Goal: Information Seeking & Learning: Learn about a topic

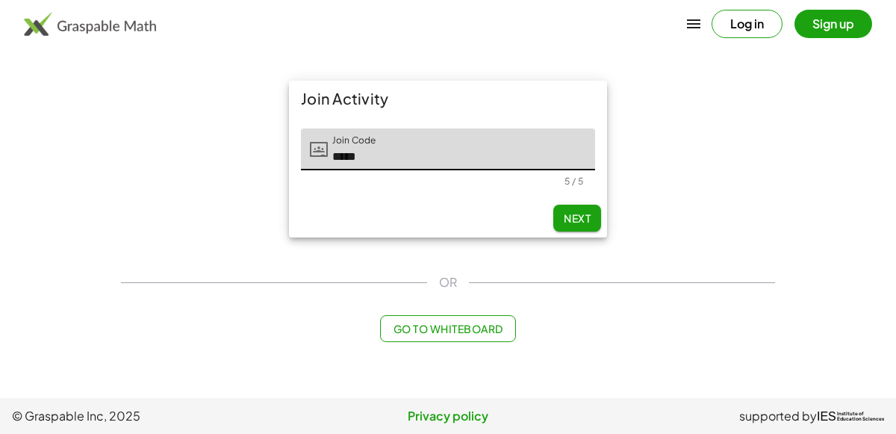
type input "*****"
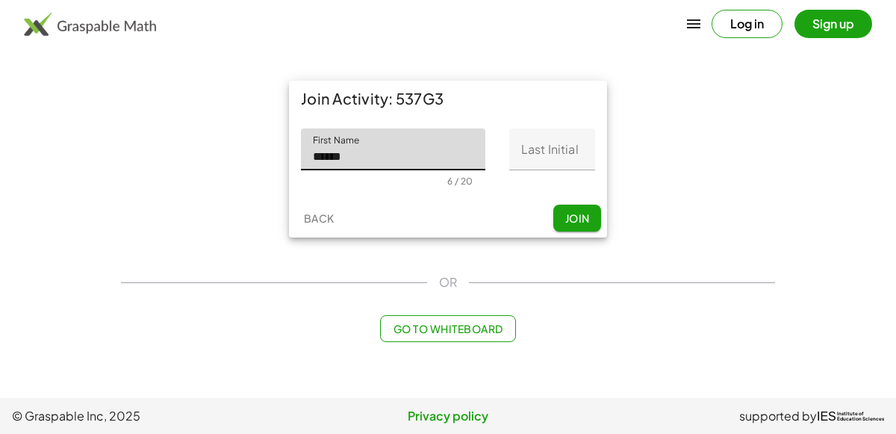
type input "******"
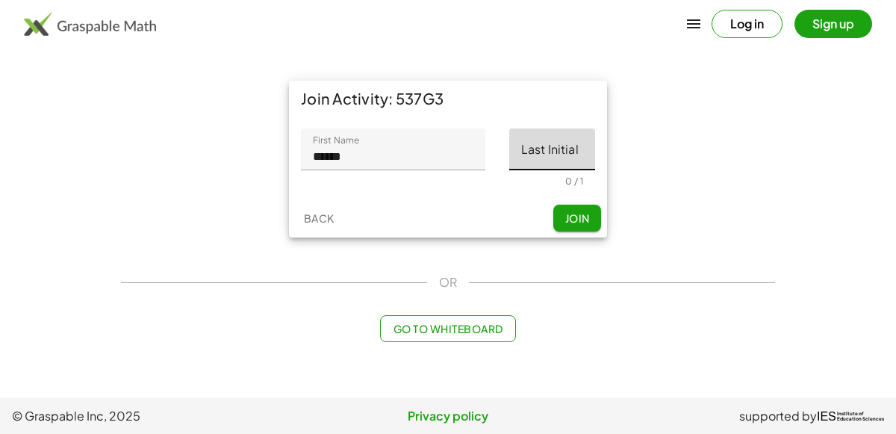
click at [534, 157] on input "Last Initial" at bounding box center [552, 149] width 86 height 42
type input "*"
click at [577, 224] on span "Join" at bounding box center [576, 217] width 25 height 13
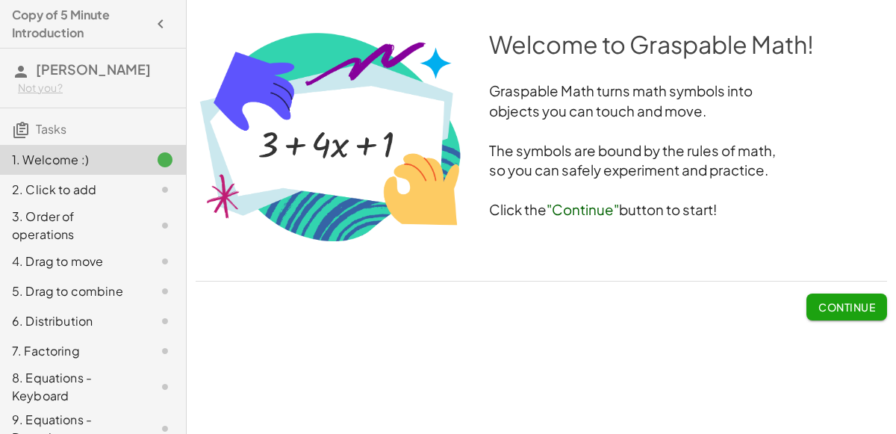
click at [855, 304] on span "Continue" at bounding box center [846, 306] width 57 height 13
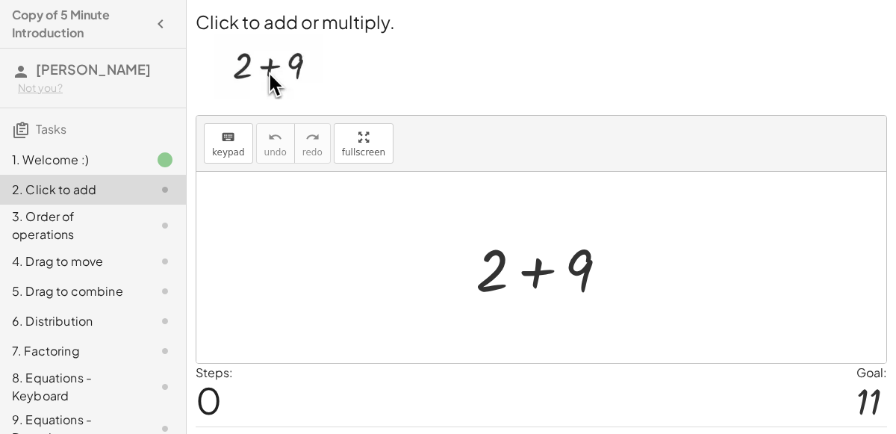
click at [573, 273] on div at bounding box center [547, 267] width 159 height 77
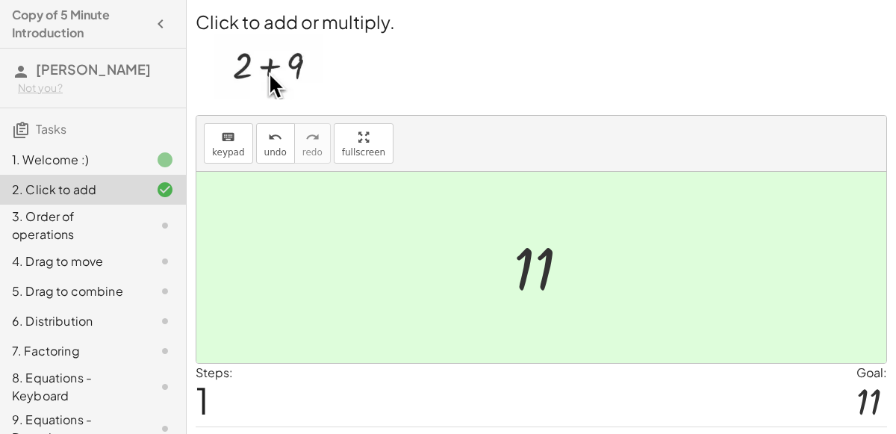
click at [156, 216] on icon at bounding box center [165, 225] width 18 height 18
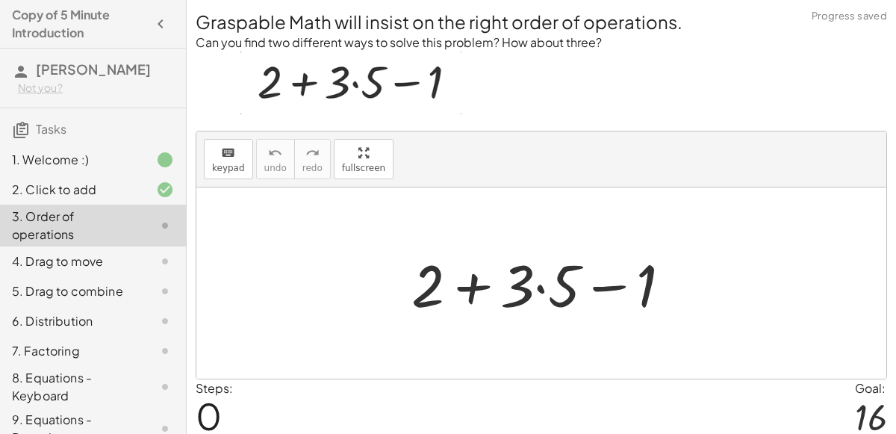
click at [484, 275] on div at bounding box center [547, 283] width 287 height 77
click at [579, 275] on div at bounding box center [547, 283] width 287 height 77
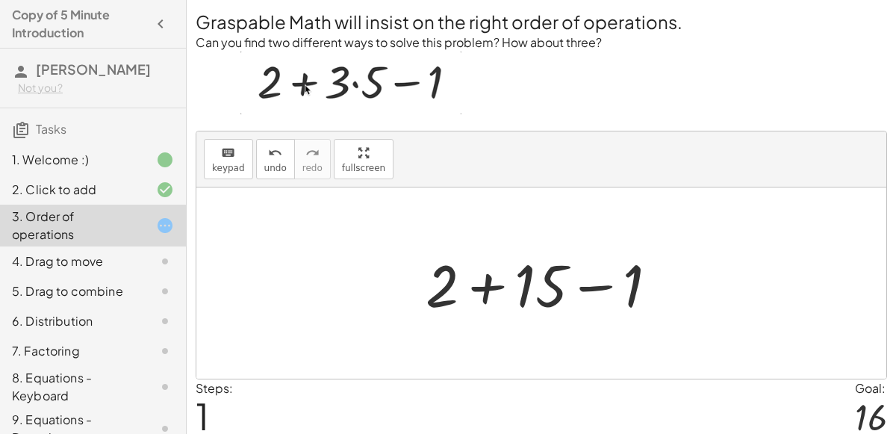
click at [582, 290] on div at bounding box center [547, 283] width 259 height 77
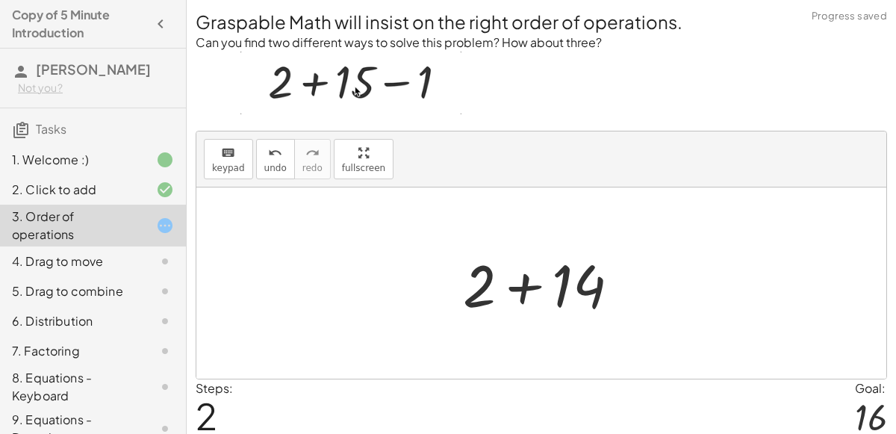
click at [517, 284] on div at bounding box center [546, 283] width 183 height 77
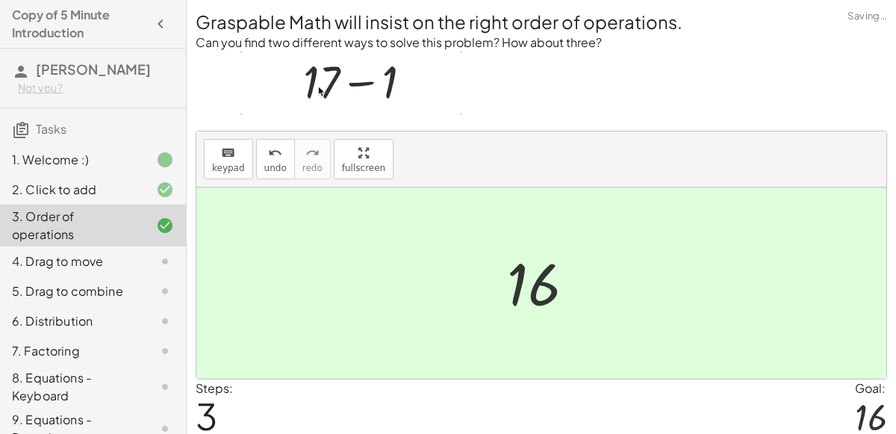
click at [106, 263] on div "4. Drag to move" at bounding box center [72, 261] width 120 height 18
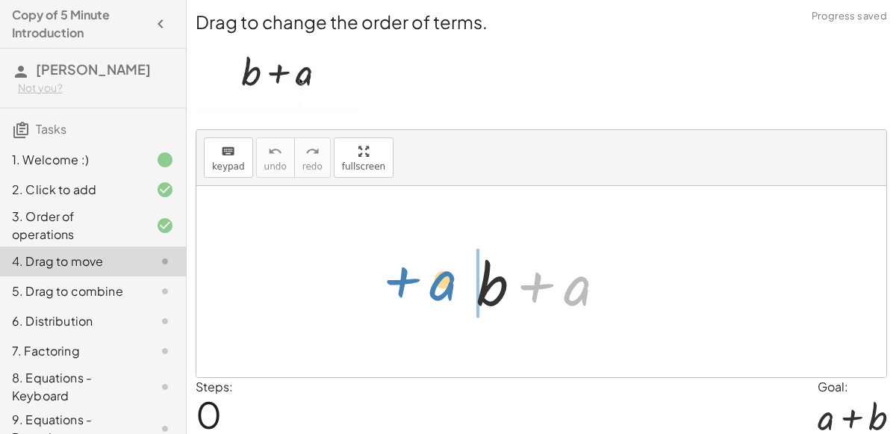
drag, startPoint x: 555, startPoint y: 283, endPoint x: 422, endPoint y: 286, distance: 132.9
click at [422, 286] on div "+ a + b + a" at bounding box center [541, 281] width 690 height 191
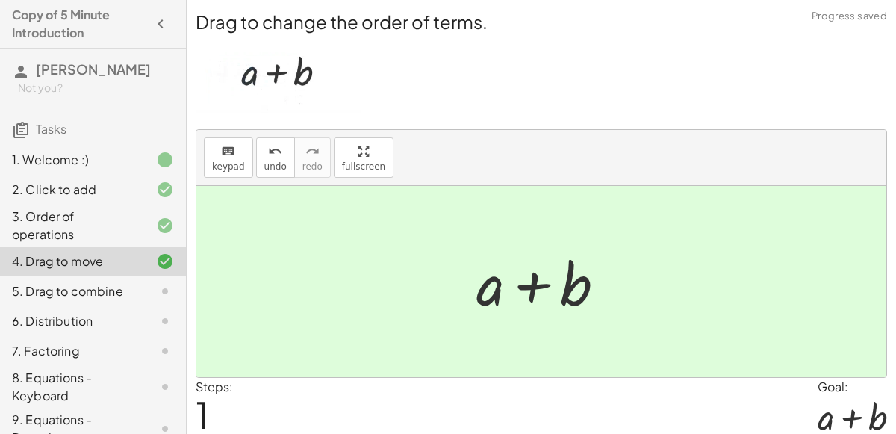
click at [64, 291] on div "5. Drag to combine" at bounding box center [72, 291] width 120 height 18
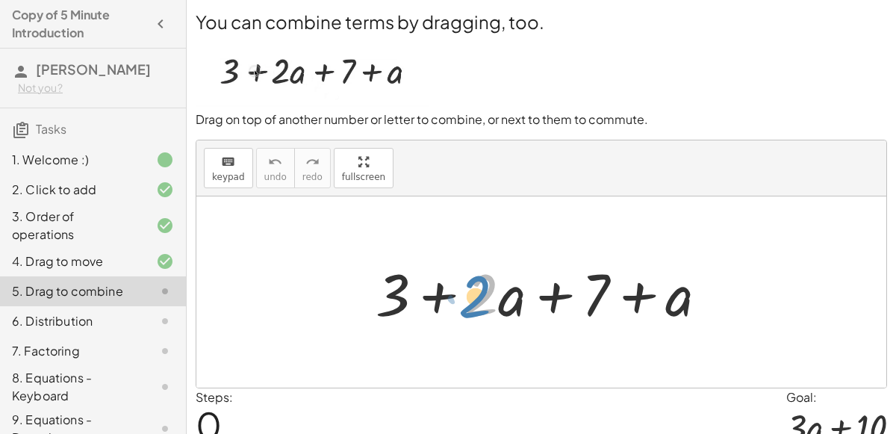
click at [490, 306] on div at bounding box center [547, 292] width 359 height 77
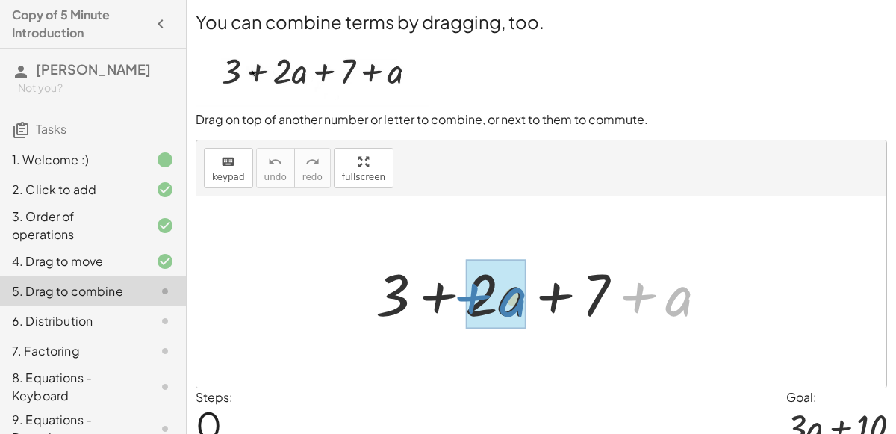
drag, startPoint x: 680, startPoint y: 303, endPoint x: 515, endPoint y: 304, distance: 164.9
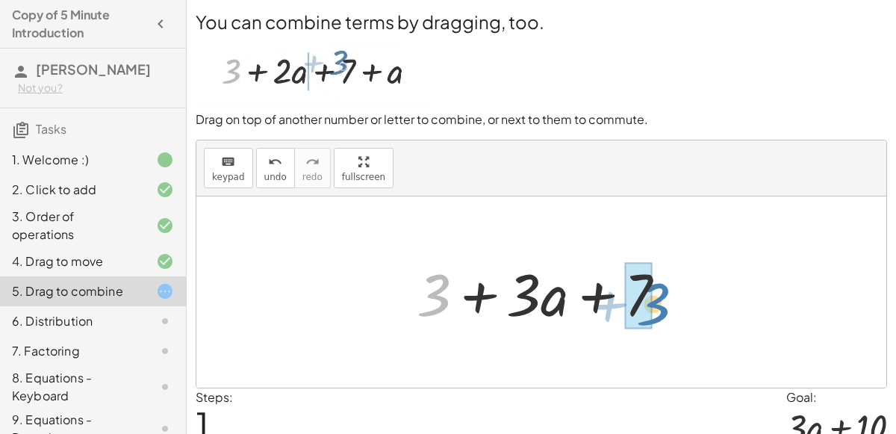
drag, startPoint x: 436, startPoint y: 287, endPoint x: 656, endPoint y: 296, distance: 220.3
click at [656, 296] on div at bounding box center [547, 292] width 276 height 77
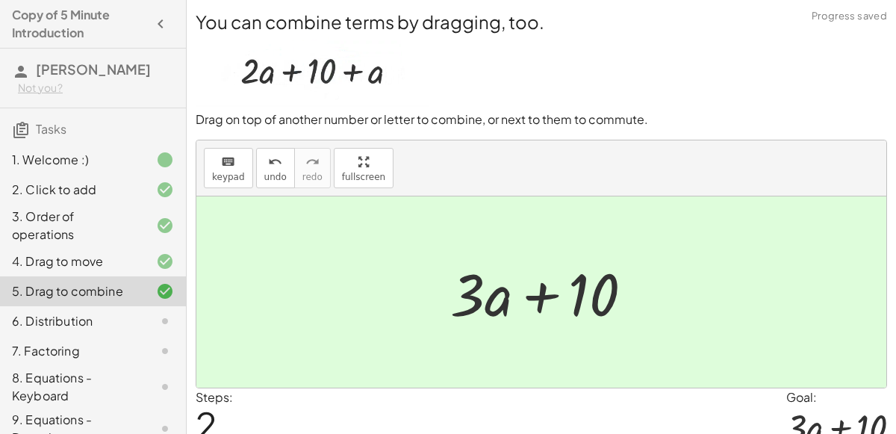
click at [542, 293] on div at bounding box center [548, 292] width 210 height 77
click at [181, 366] on div "6. Distribution" at bounding box center [93, 387] width 186 height 42
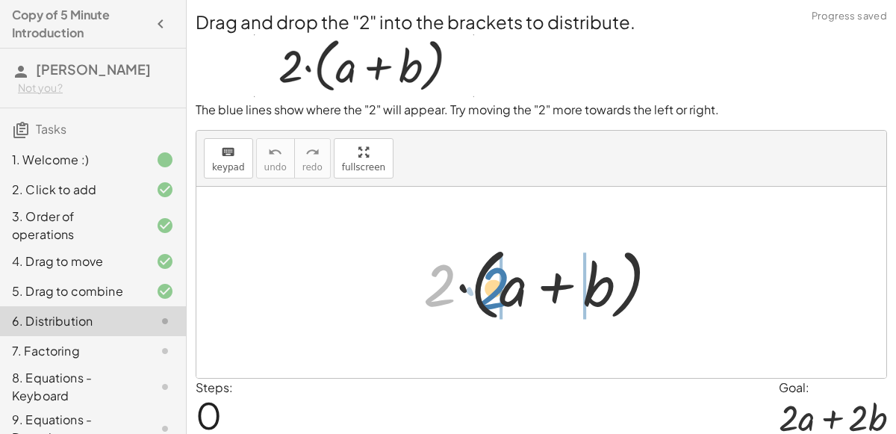
drag, startPoint x: 443, startPoint y: 290, endPoint x: 498, endPoint y: 292, distance: 55.3
click at [498, 292] on div at bounding box center [547, 283] width 262 height 86
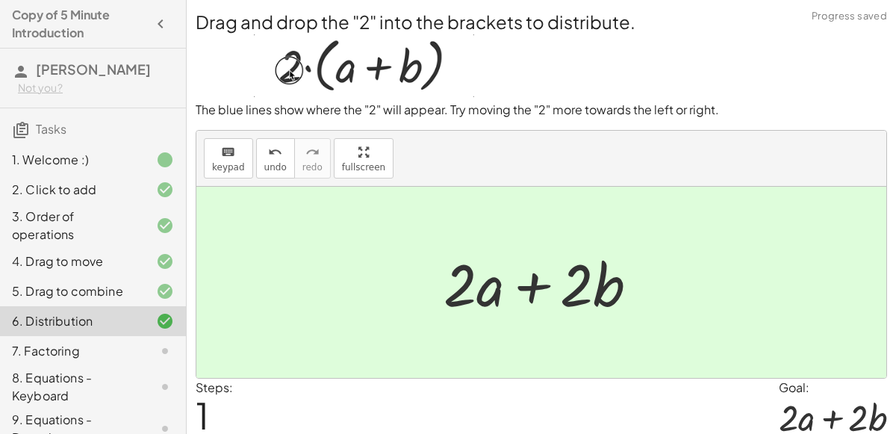
click at [119, 342] on div "7. Factoring" at bounding box center [72, 351] width 120 height 18
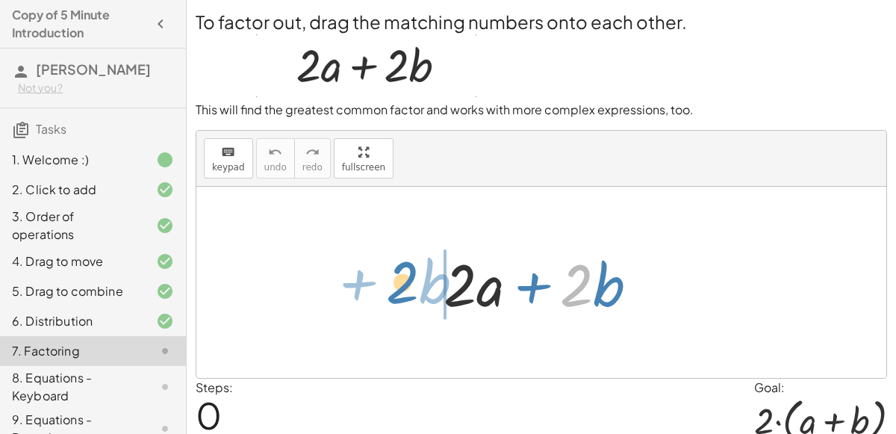
drag, startPoint x: 578, startPoint y: 290, endPoint x: 403, endPoint y: 287, distance: 175.4
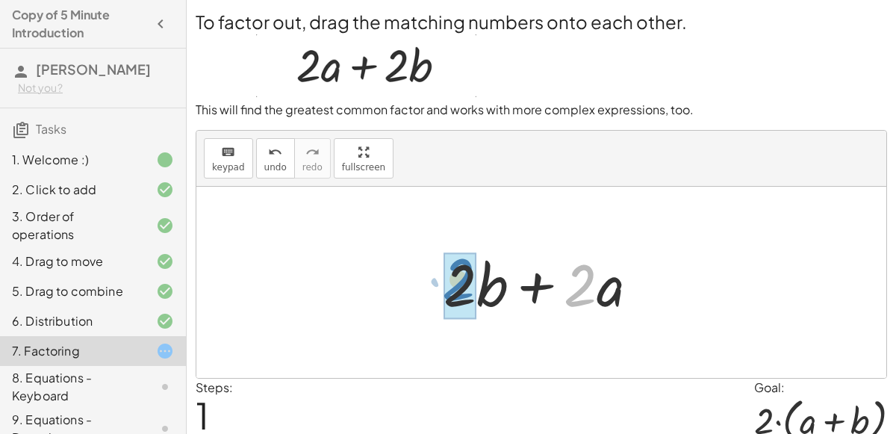
drag, startPoint x: 581, startPoint y: 278, endPoint x: 460, endPoint y: 272, distance: 120.3
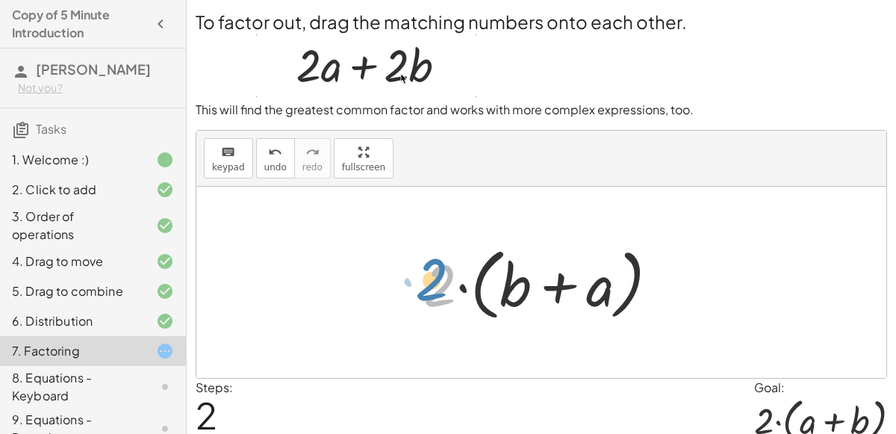
drag, startPoint x: 442, startPoint y: 299, endPoint x: 434, endPoint y: 293, distance: 10.2
click at [434, 293] on div at bounding box center [547, 283] width 262 height 86
click at [487, 292] on div at bounding box center [547, 283] width 262 height 86
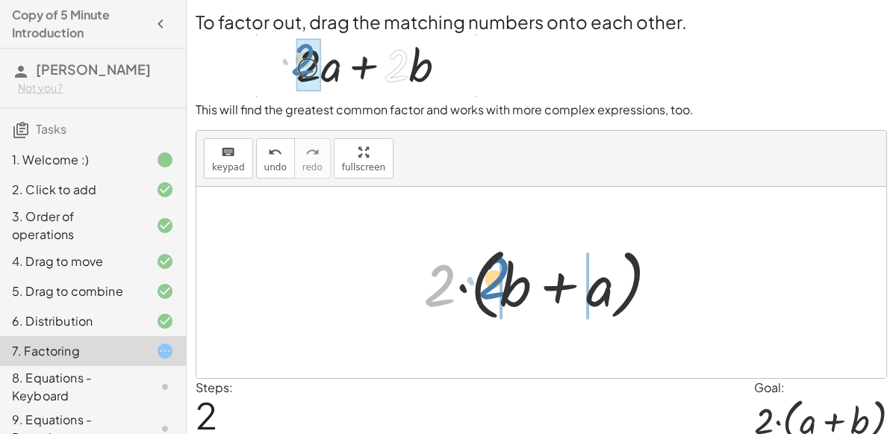
drag, startPoint x: 439, startPoint y: 277, endPoint x: 493, endPoint y: 270, distance: 54.9
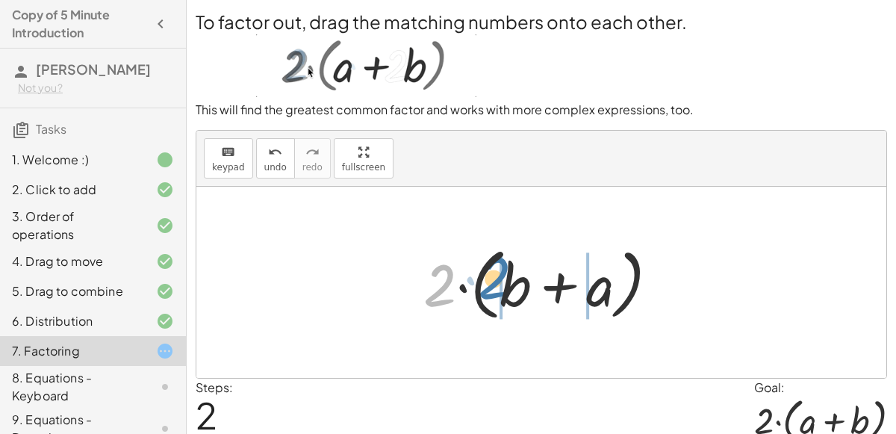
click at [493, 270] on div at bounding box center [547, 283] width 262 height 86
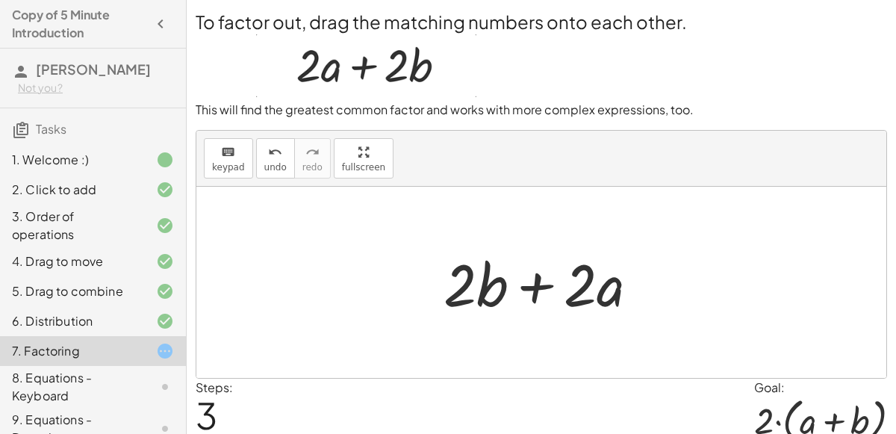
click at [613, 278] on div at bounding box center [547, 282] width 222 height 77
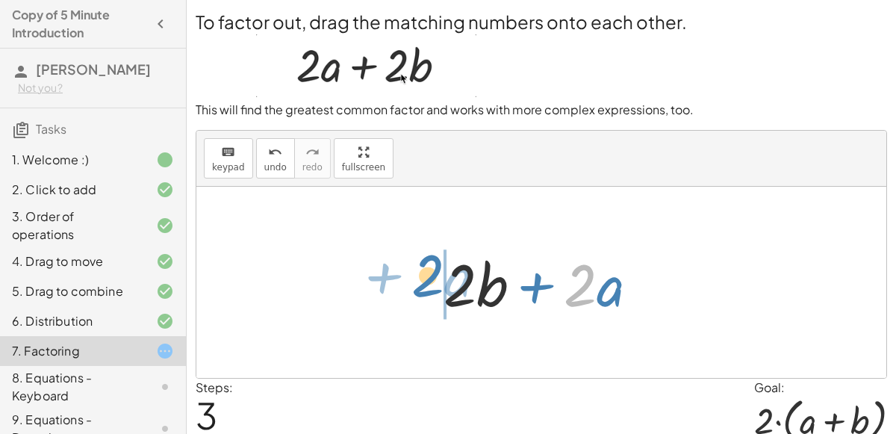
drag, startPoint x: 588, startPoint y: 277, endPoint x: 436, endPoint y: 267, distance: 152.5
click at [436, 267] on div at bounding box center [547, 282] width 222 height 77
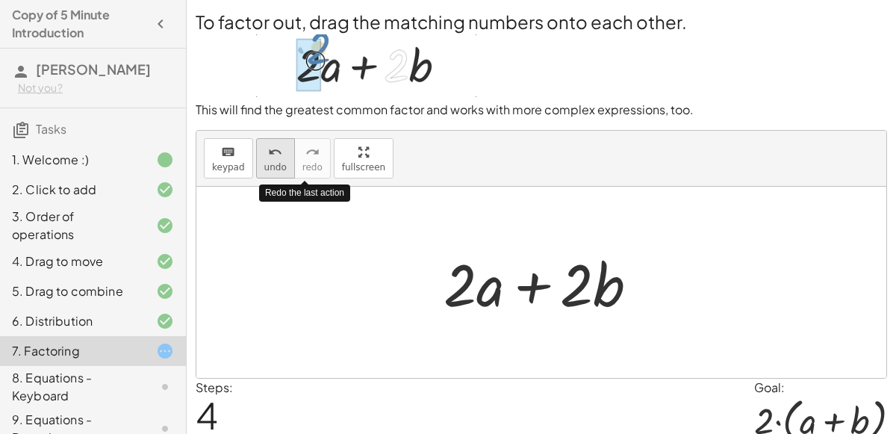
click at [277, 154] on div "undo" at bounding box center [275, 152] width 22 height 18
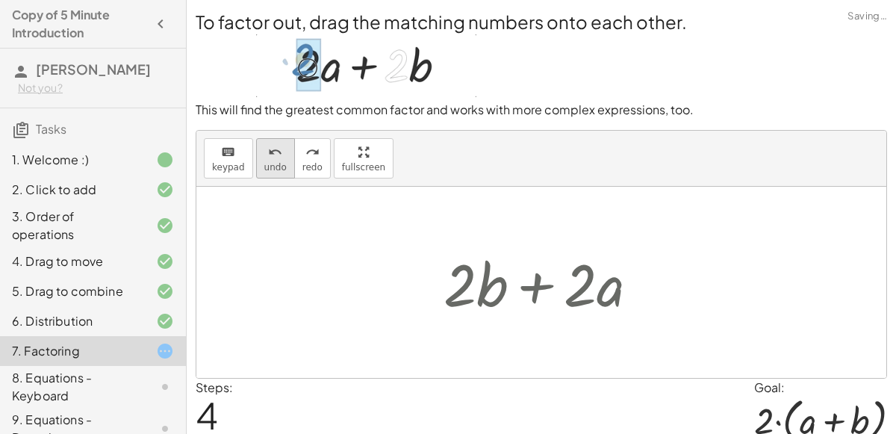
click at [277, 154] on div "undo" at bounding box center [275, 152] width 22 height 18
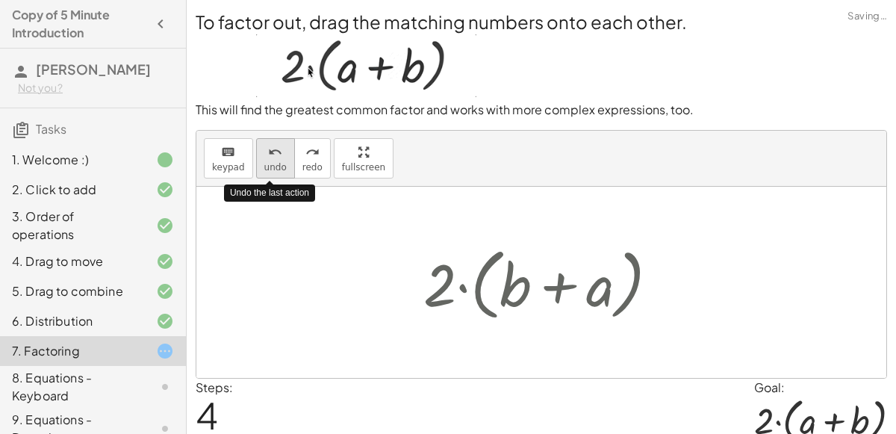
click at [277, 154] on div "undo" at bounding box center [275, 152] width 22 height 18
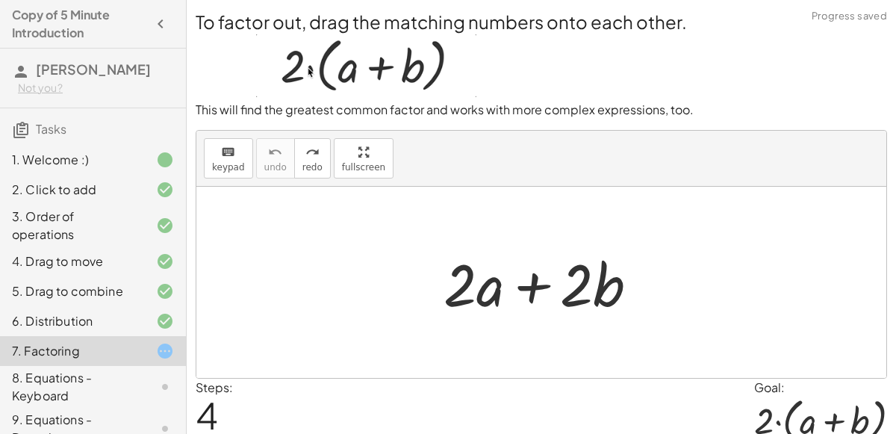
scroll to position [60, 0]
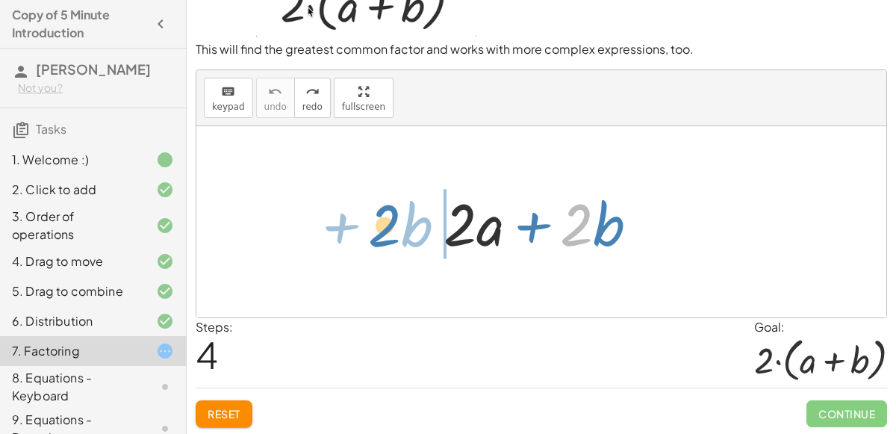
drag, startPoint x: 583, startPoint y: 204, endPoint x: 393, endPoint y: 205, distance: 189.5
click at [393, 205] on div "· 2 + · b + · 2 · a + · 2 · b" at bounding box center [541, 221] width 690 height 191
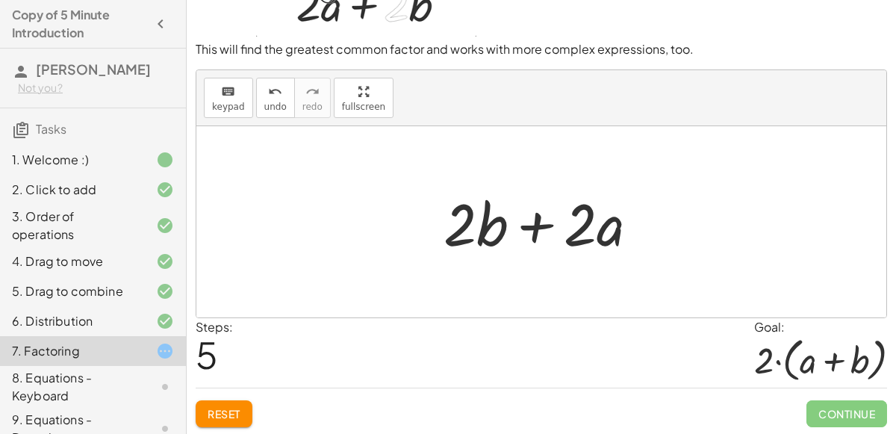
click at [466, 214] on div at bounding box center [547, 222] width 222 height 77
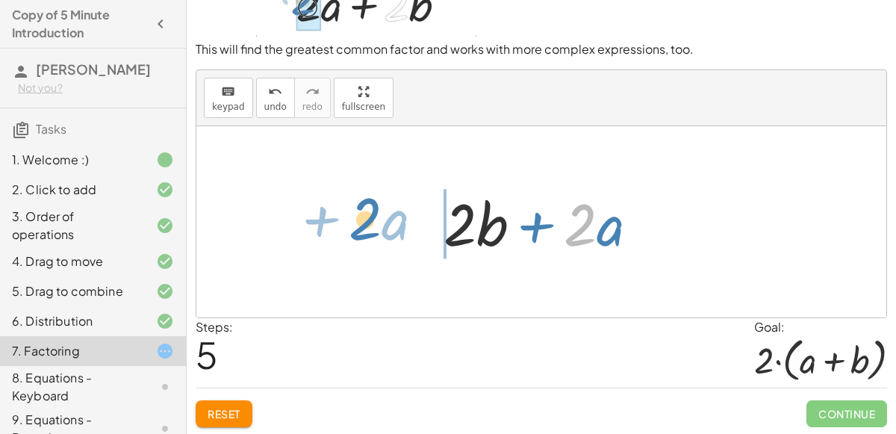
drag, startPoint x: 577, startPoint y: 222, endPoint x: 368, endPoint y: 223, distance: 209.0
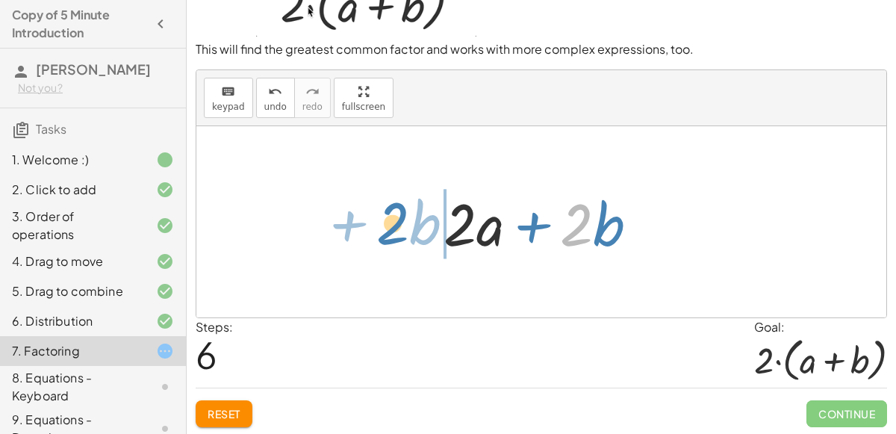
drag, startPoint x: 571, startPoint y: 220, endPoint x: 387, endPoint y: 219, distance: 184.3
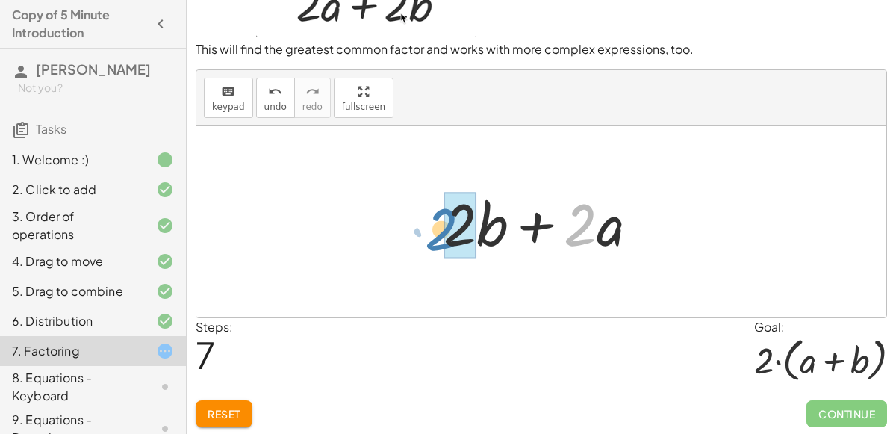
drag, startPoint x: 575, startPoint y: 210, endPoint x: 440, endPoint y: 215, distance: 135.2
click at [440, 215] on div at bounding box center [547, 222] width 222 height 77
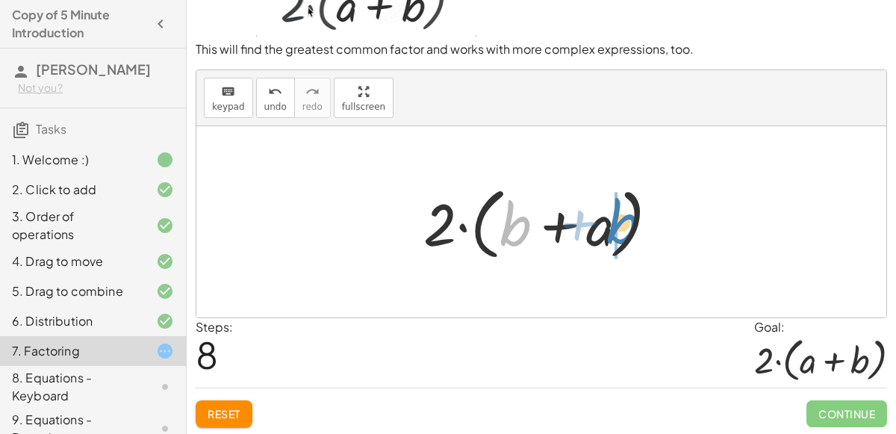
drag, startPoint x: 527, startPoint y: 215, endPoint x: 632, endPoint y: 210, distance: 105.3
click at [632, 210] on div at bounding box center [547, 222] width 262 height 86
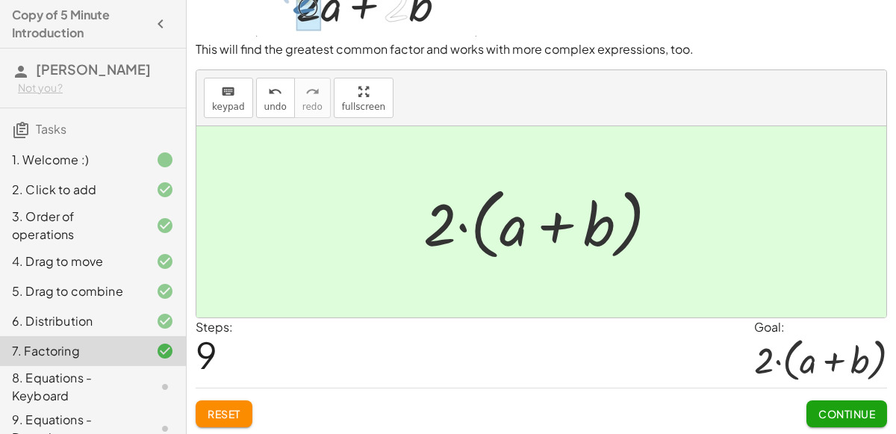
click at [96, 377] on div "8. Equations - Keyboard" at bounding box center [72, 387] width 120 height 36
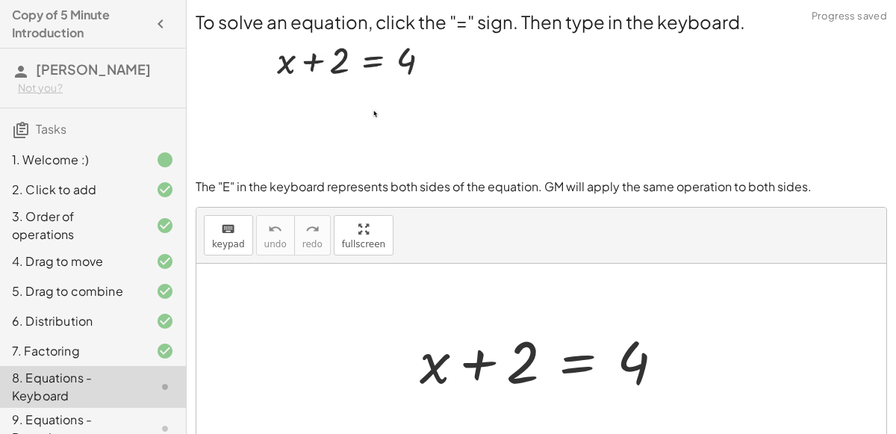
scroll to position [49, 0]
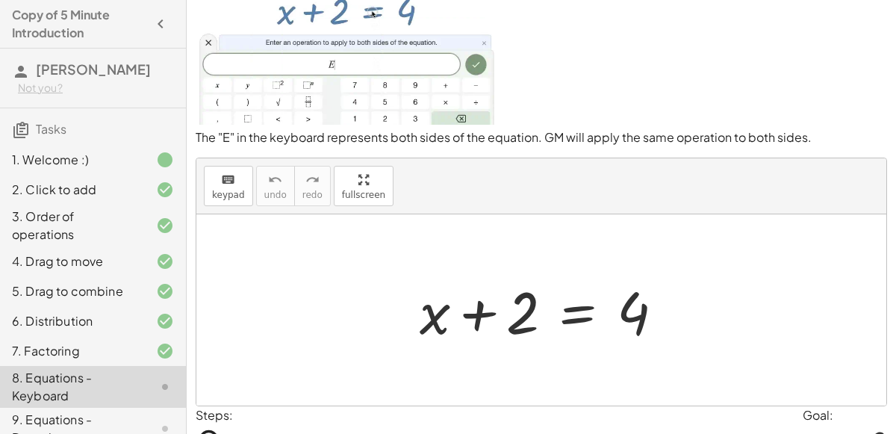
click at [575, 309] on div at bounding box center [547, 310] width 271 height 77
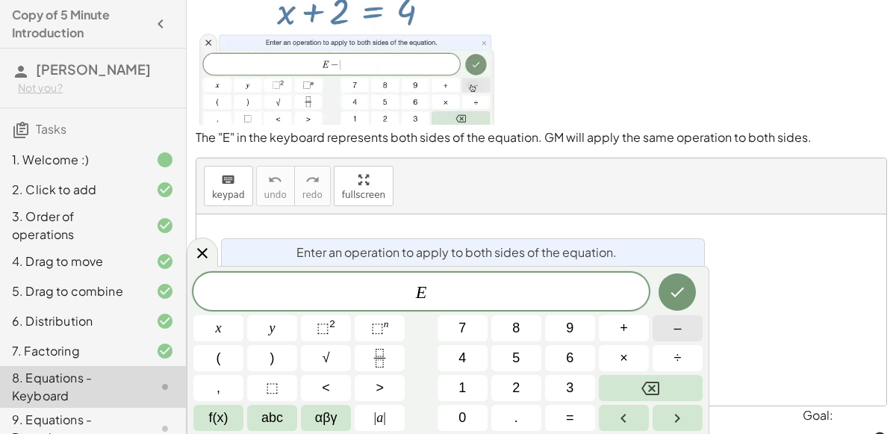
click at [668, 331] on button "–" at bounding box center [677, 328] width 50 height 26
click at [523, 390] on button "2" at bounding box center [516, 388] width 50 height 26
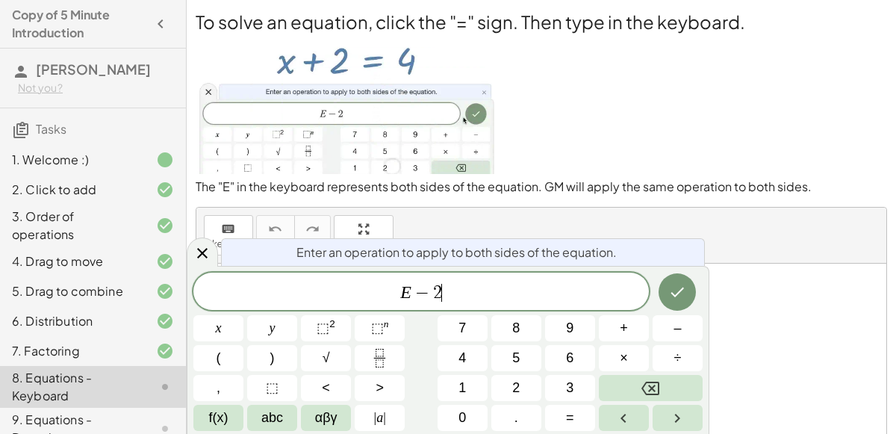
scroll to position [130, 0]
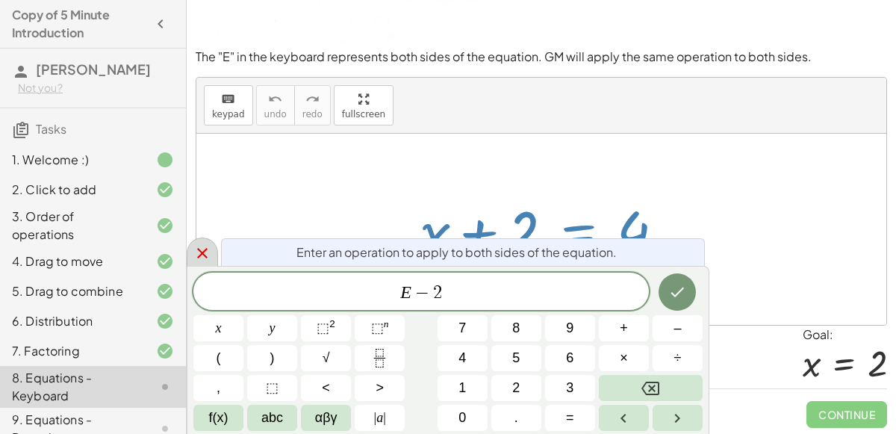
click at [204, 250] on icon at bounding box center [202, 253] width 10 height 10
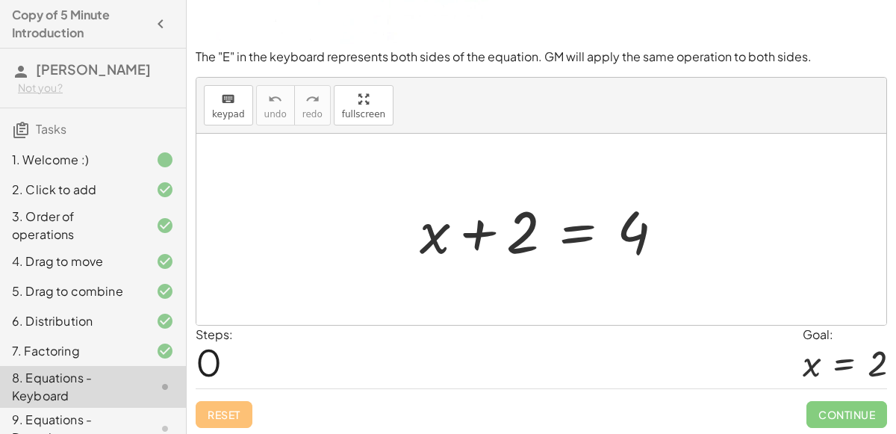
scroll to position [129, 0]
click at [587, 235] on div at bounding box center [547, 230] width 271 height 77
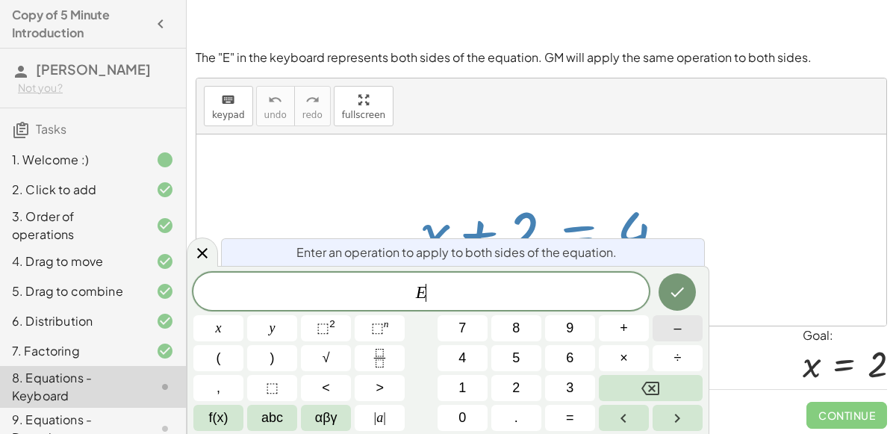
click at [674, 321] on span "–" at bounding box center [676, 328] width 7 height 20
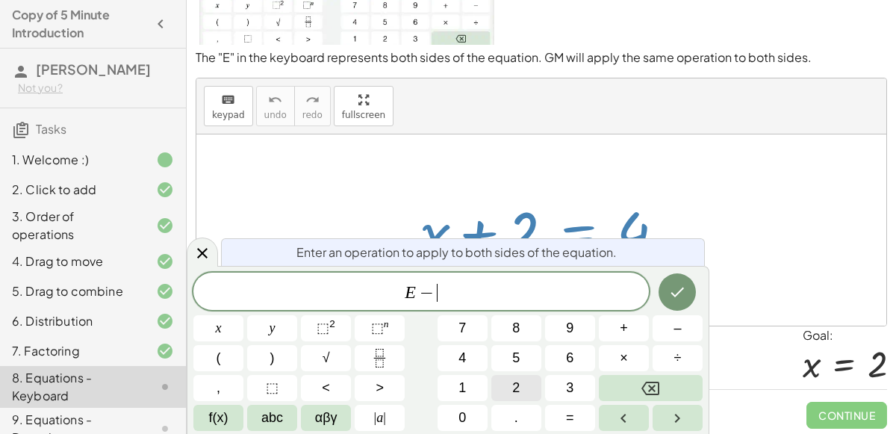
click at [522, 378] on button "2" at bounding box center [516, 388] width 50 height 26
click at [688, 284] on button "Done" at bounding box center [676, 291] width 37 height 37
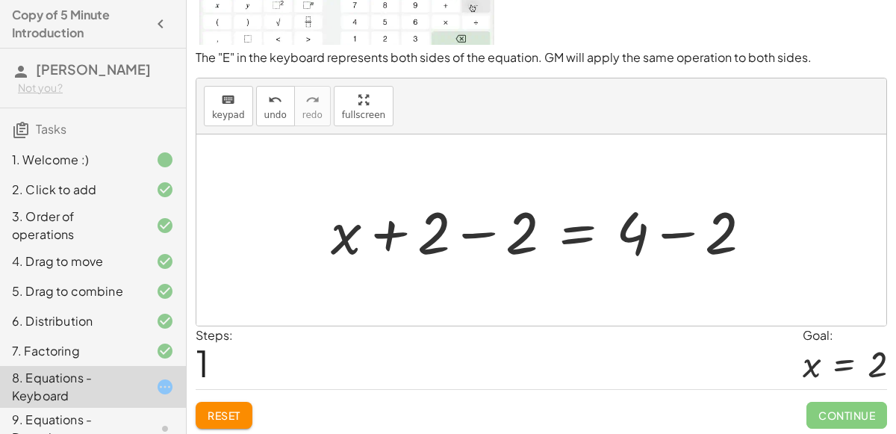
scroll to position [0, 0]
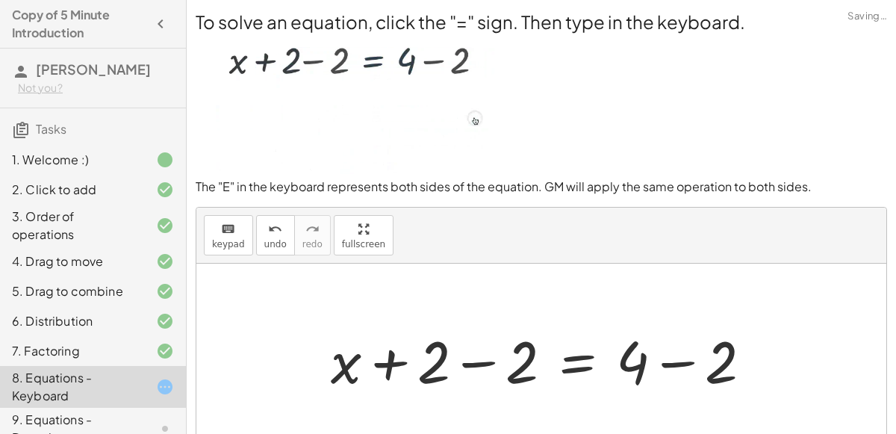
click at [481, 365] on div at bounding box center [547, 359] width 448 height 77
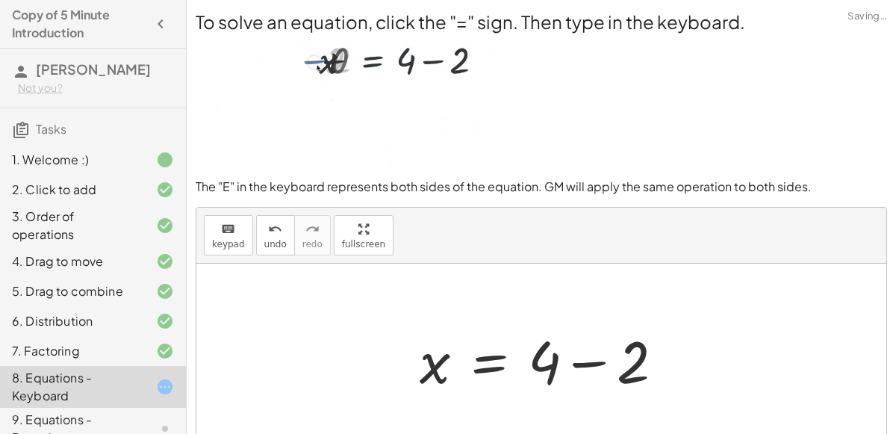
click at [597, 357] on div at bounding box center [547, 359] width 271 height 77
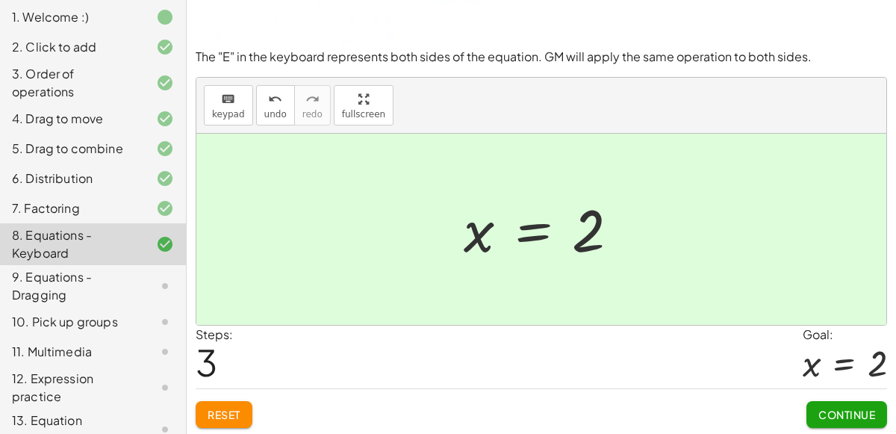
scroll to position [181, 0]
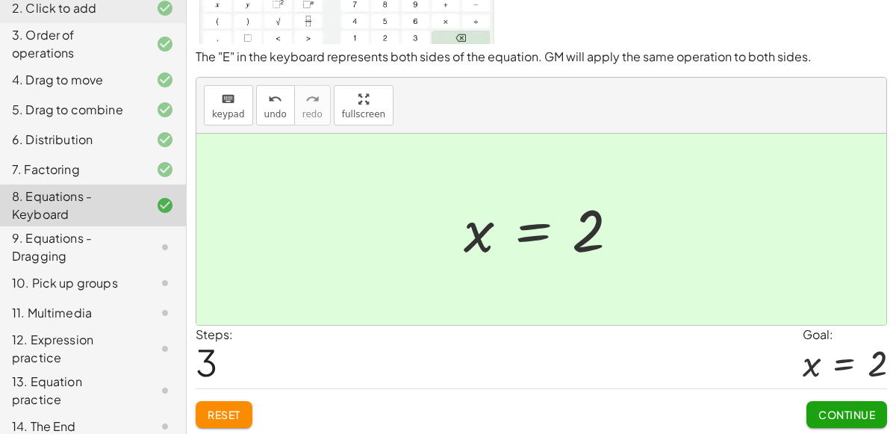
click at [69, 239] on div "9. Equations - Dragging" at bounding box center [72, 247] width 120 height 36
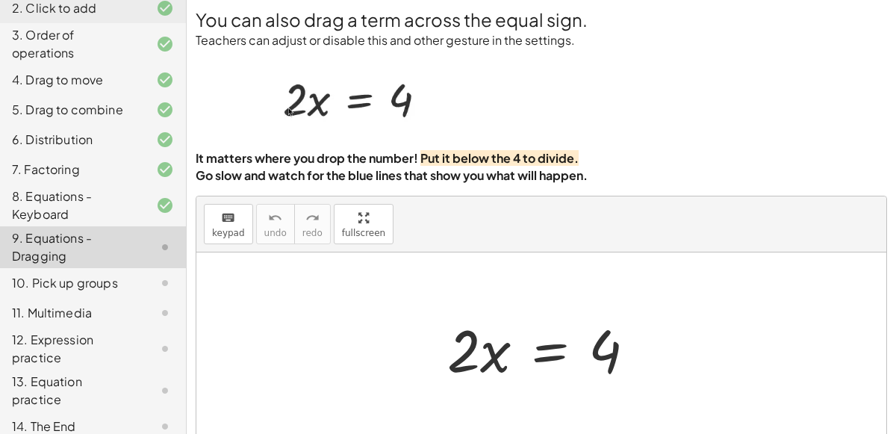
scroll to position [1, 0]
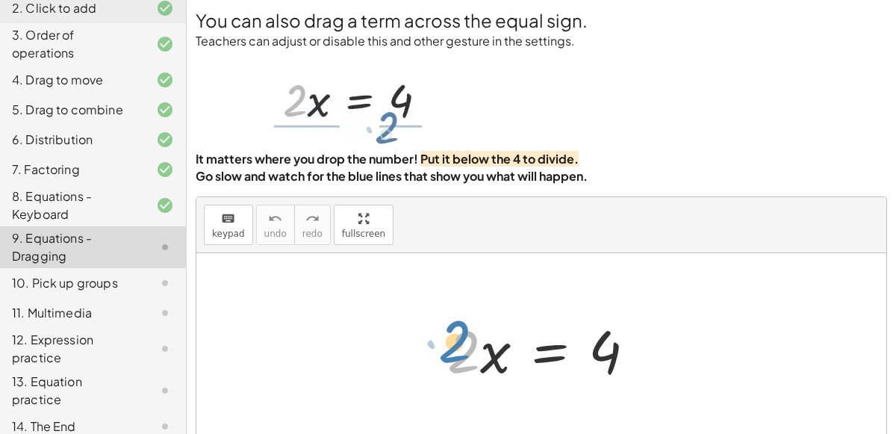
drag, startPoint x: 448, startPoint y: 348, endPoint x: 440, endPoint y: 339, distance: 12.1
click at [440, 339] on div at bounding box center [547, 348] width 215 height 77
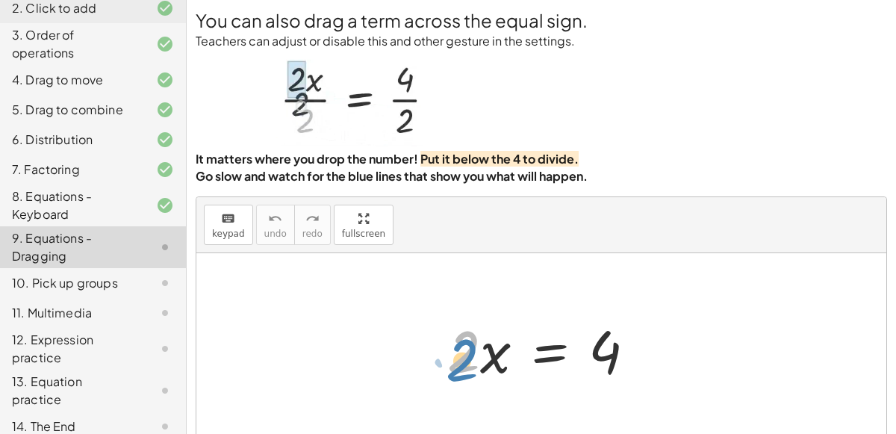
drag, startPoint x: 459, startPoint y: 358, endPoint x: 457, endPoint y: 366, distance: 7.6
click at [457, 366] on div at bounding box center [547, 348] width 215 height 77
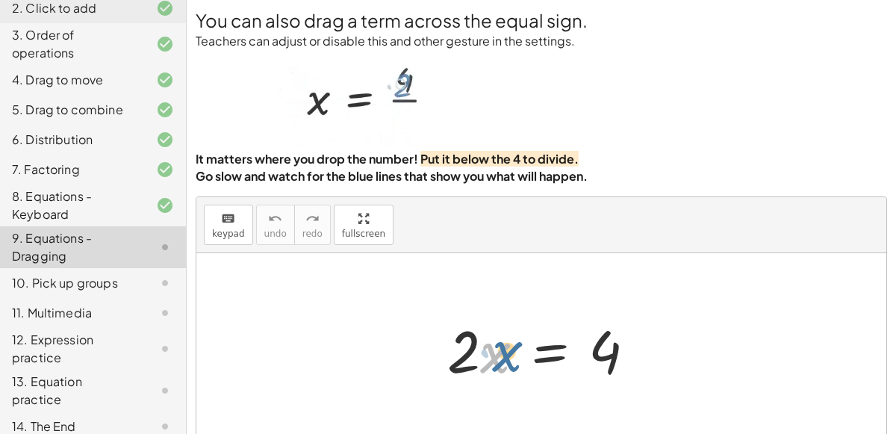
drag, startPoint x: 486, startPoint y: 366, endPoint x: 496, endPoint y: 363, distance: 10.2
click at [496, 363] on div at bounding box center [547, 348] width 215 height 77
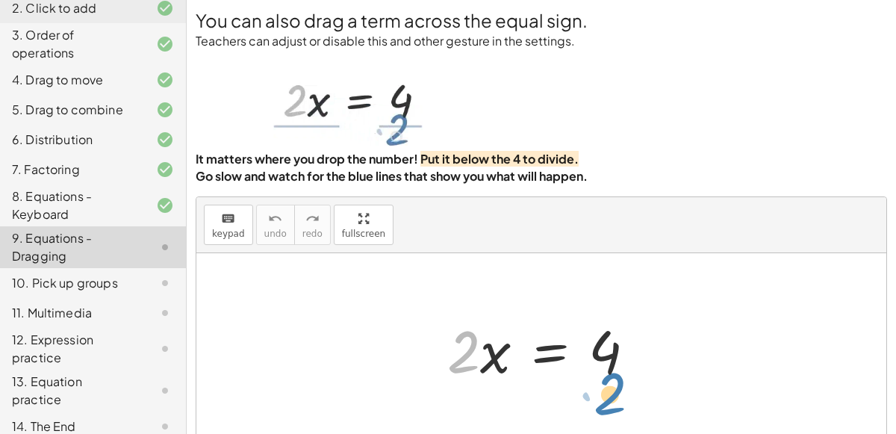
drag, startPoint x: 455, startPoint y: 344, endPoint x: 601, endPoint y: 388, distance: 152.0
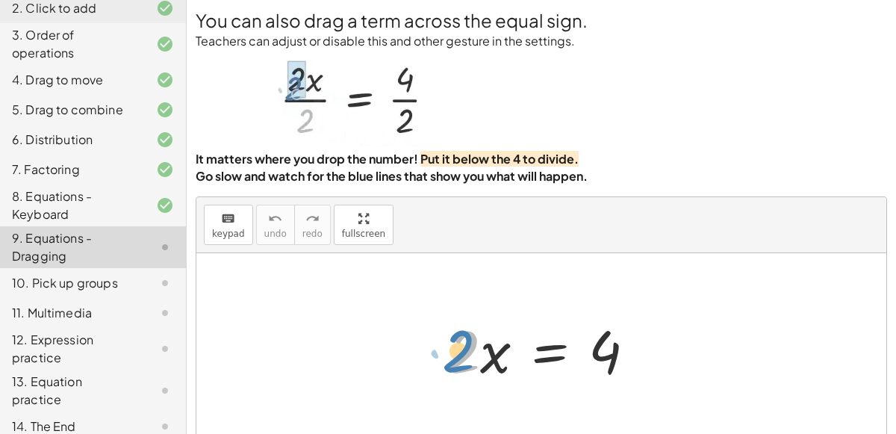
click at [454, 354] on div at bounding box center [547, 348] width 215 height 77
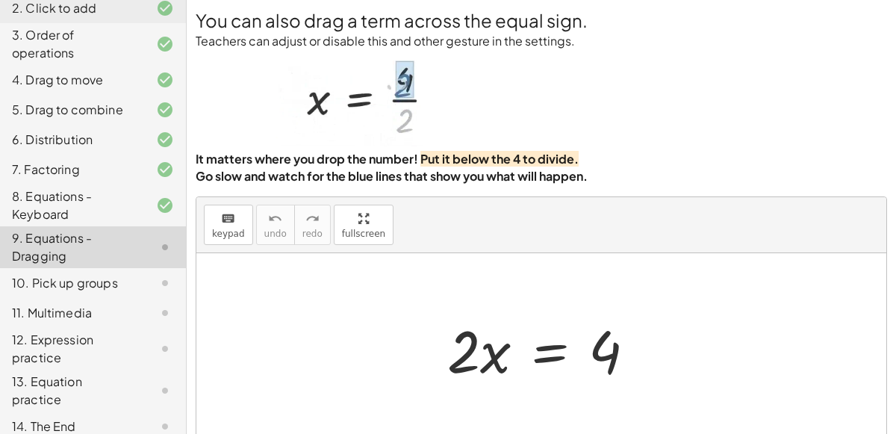
click at [609, 360] on div at bounding box center [547, 348] width 215 height 77
click at [562, 356] on div at bounding box center [547, 348] width 215 height 77
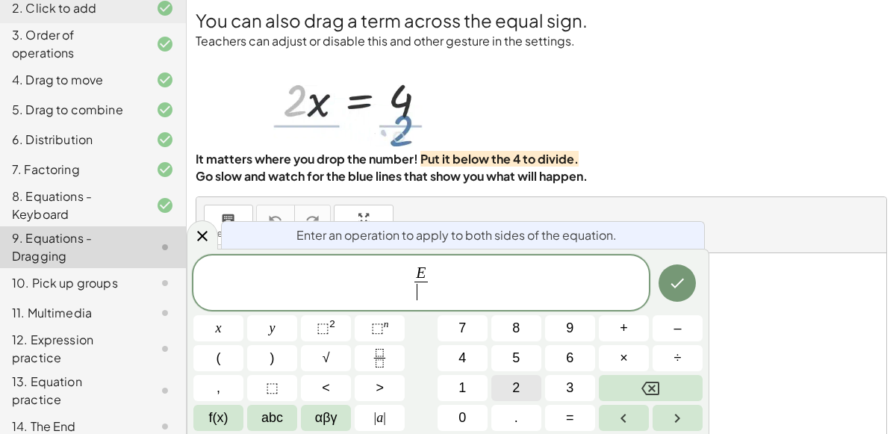
click at [520, 394] on button "2" at bounding box center [516, 388] width 50 height 26
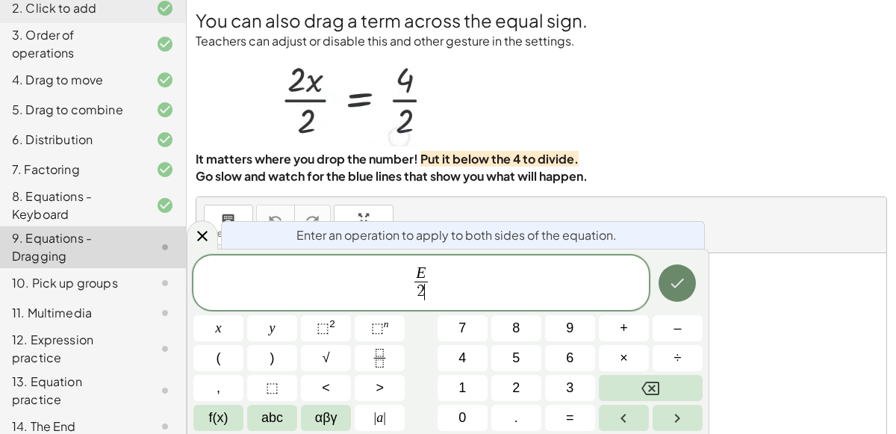
click at [672, 287] on icon "Done" at bounding box center [677, 283] width 18 height 18
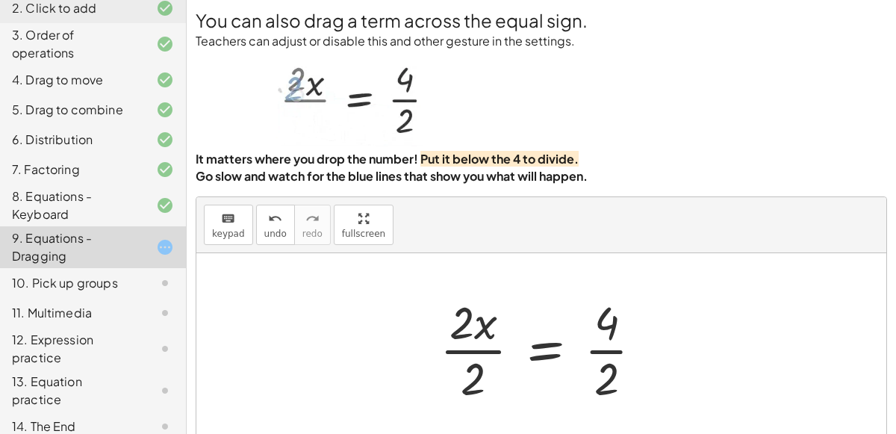
click at [605, 338] on div at bounding box center [547, 348] width 230 height 115
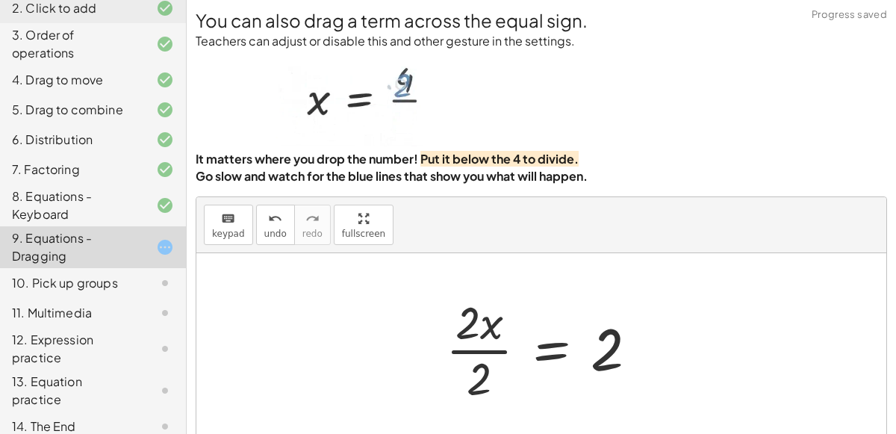
click at [470, 332] on div at bounding box center [547, 348] width 219 height 115
click at [486, 357] on div at bounding box center [547, 348] width 219 height 115
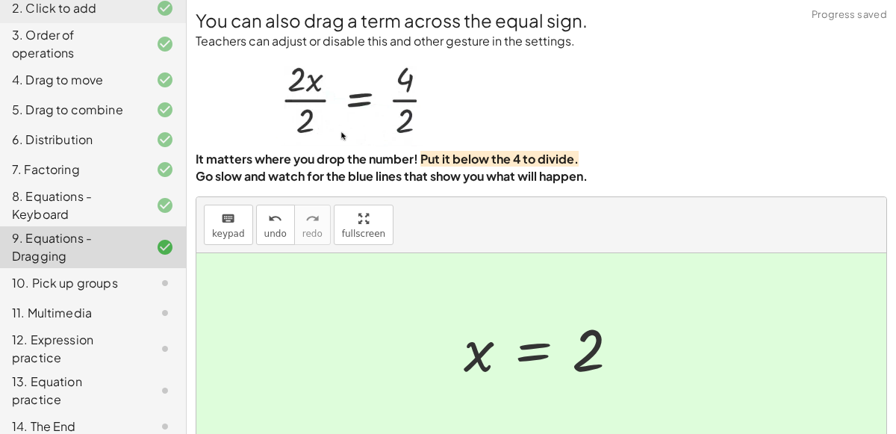
click at [77, 281] on div "10. Pick up groups" at bounding box center [72, 283] width 120 height 18
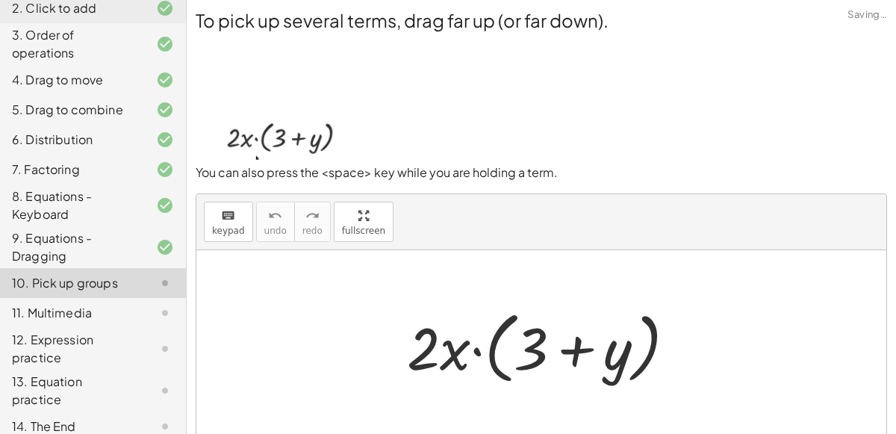
scroll to position [119, 0]
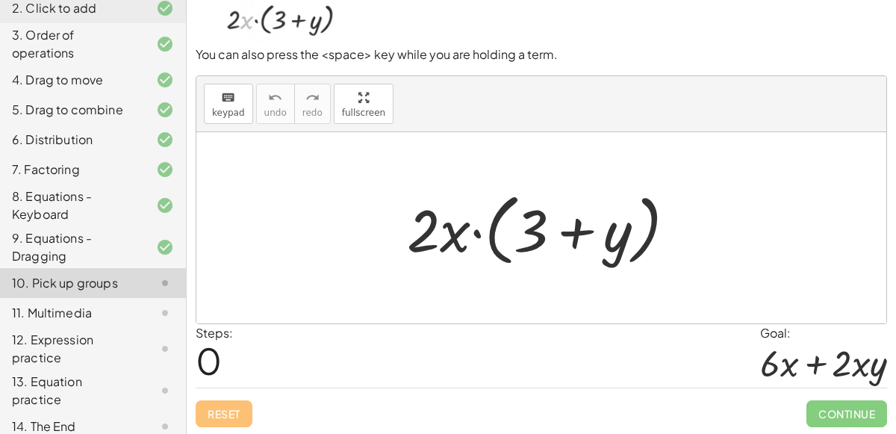
click at [460, 235] on div at bounding box center [547, 228] width 296 height 86
click at [457, 235] on div at bounding box center [547, 228] width 296 height 86
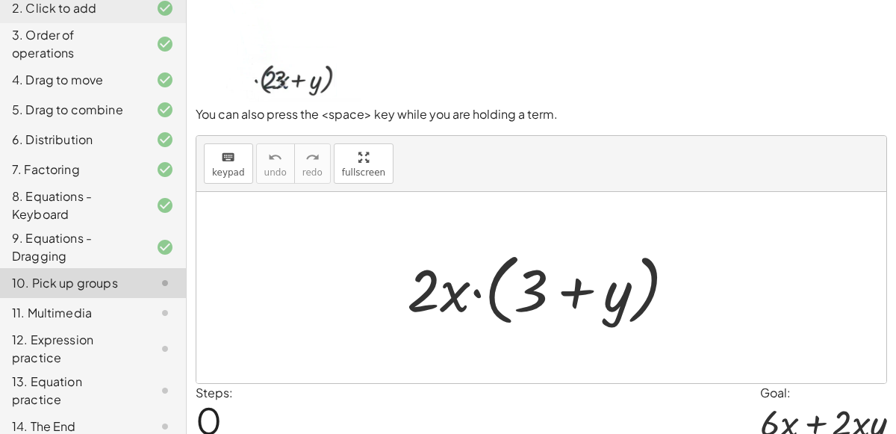
scroll to position [63, 0]
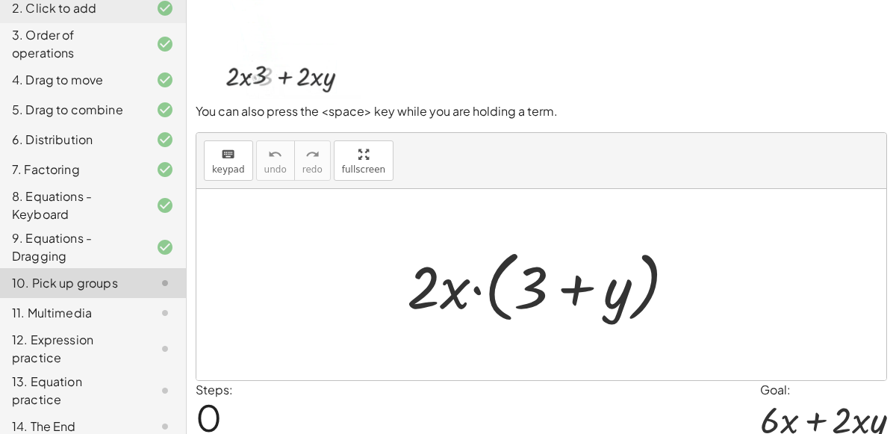
click at [443, 269] on div at bounding box center [547, 285] width 296 height 86
drag, startPoint x: 427, startPoint y: 265, endPoint x: 422, endPoint y: 290, distance: 25.2
click at [422, 290] on div at bounding box center [547, 285] width 296 height 86
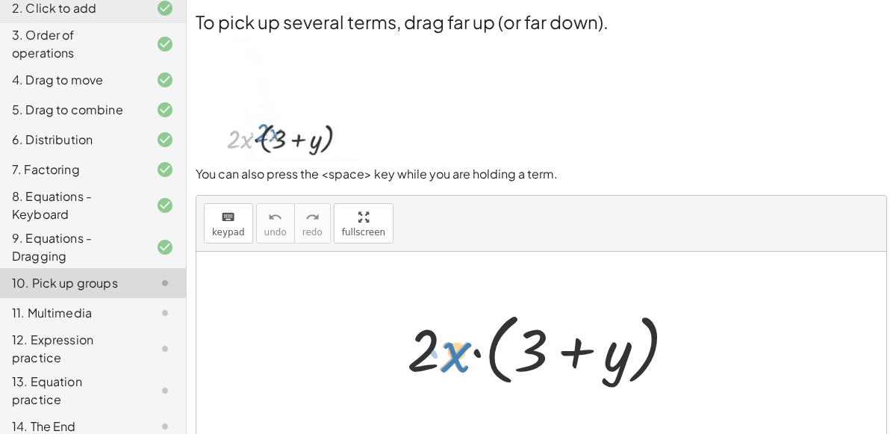
click at [443, 350] on div at bounding box center [547, 347] width 296 height 86
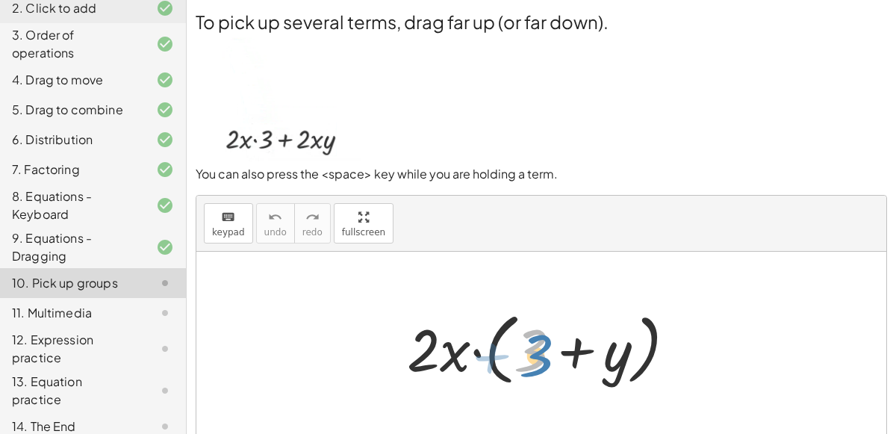
drag, startPoint x: 522, startPoint y: 353, endPoint x: 534, endPoint y: 358, distance: 13.0
click at [534, 358] on div at bounding box center [547, 347] width 296 height 86
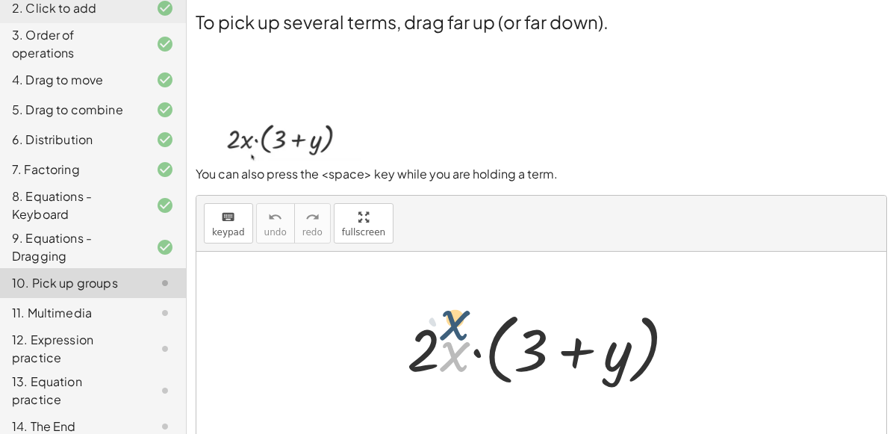
drag, startPoint x: 447, startPoint y: 341, endPoint x: 448, endPoint y: 316, distance: 25.4
click at [448, 316] on div at bounding box center [547, 347] width 296 height 86
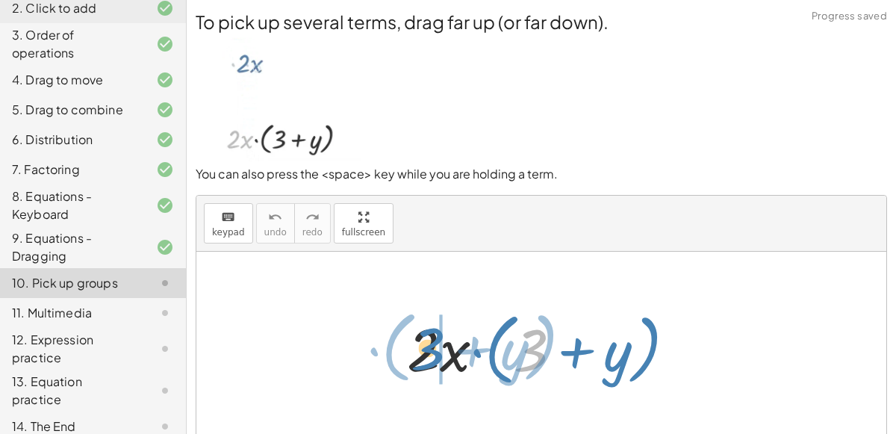
drag, startPoint x: 534, startPoint y: 348, endPoint x: 428, endPoint y: 345, distance: 106.0
click at [428, 345] on div at bounding box center [547, 347] width 296 height 86
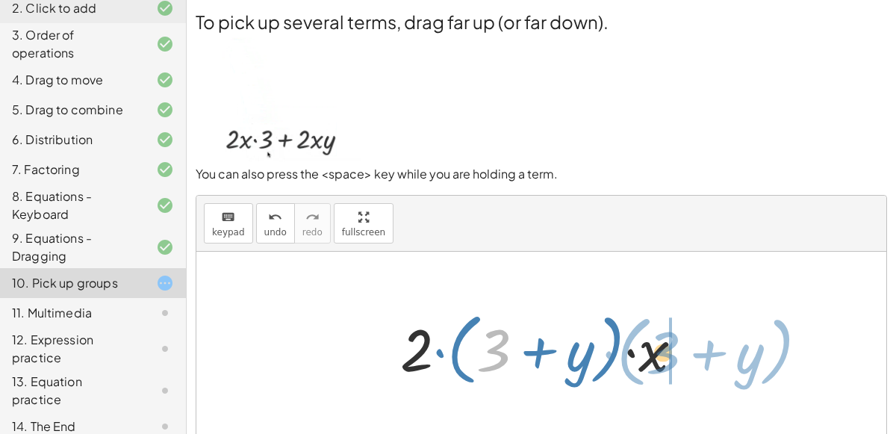
drag, startPoint x: 479, startPoint y: 346, endPoint x: 648, endPoint y: 348, distance: 168.7
click at [648, 348] on div at bounding box center [548, 347] width 310 height 86
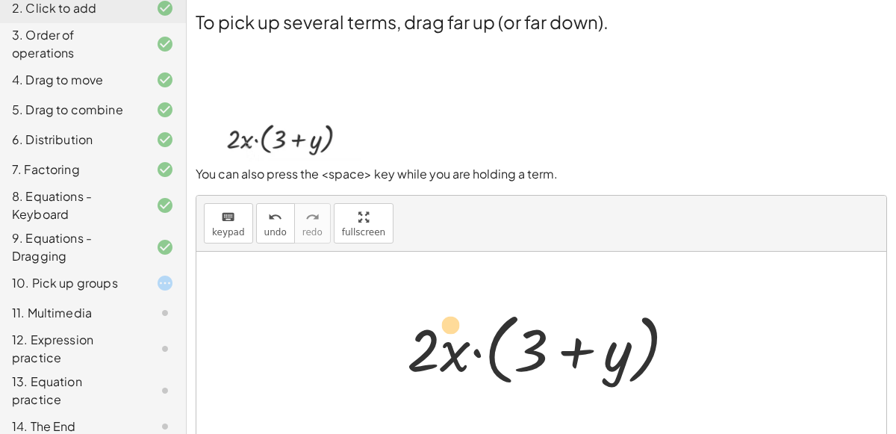
drag, startPoint x: 437, startPoint y: 353, endPoint x: 465, endPoint y: 328, distance: 37.5
click at [465, 328] on div at bounding box center [547, 347] width 296 height 86
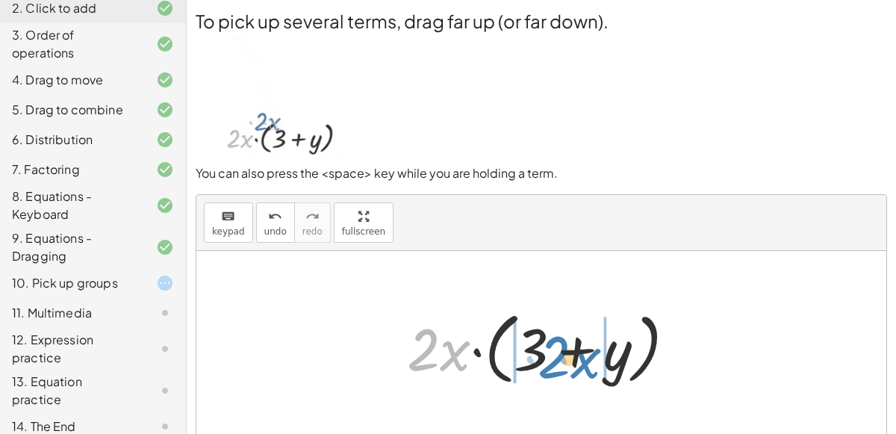
drag, startPoint x: 457, startPoint y: 345, endPoint x: 587, endPoint y: 352, distance: 130.8
click at [587, 352] on div at bounding box center [547, 347] width 296 height 86
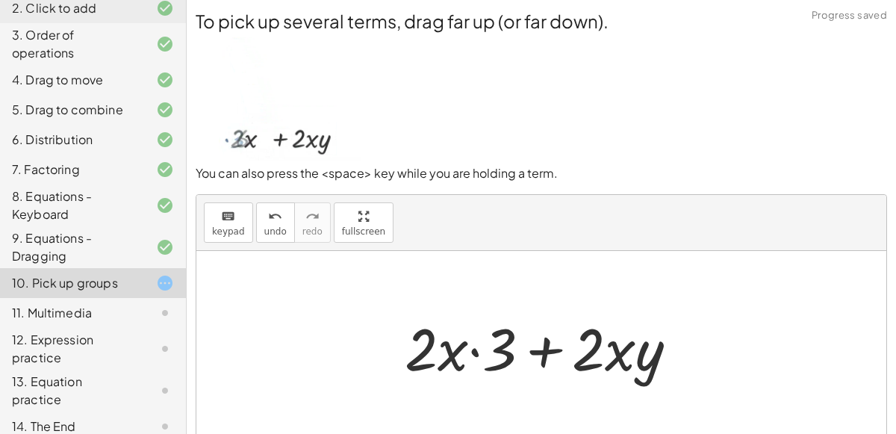
click at [476, 343] on div at bounding box center [547, 346] width 300 height 77
drag, startPoint x: 513, startPoint y: 351, endPoint x: 542, endPoint y: 363, distance: 30.8
click at [542, 363] on div at bounding box center [547, 346] width 300 height 77
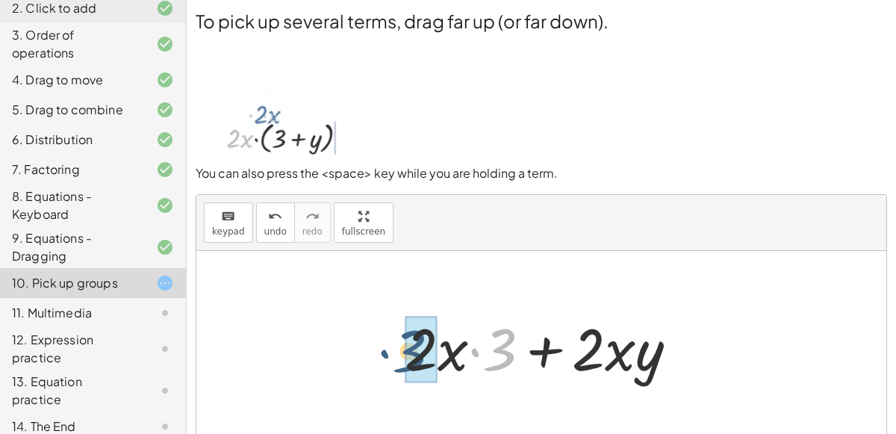
drag, startPoint x: 503, startPoint y: 348, endPoint x: 412, endPoint y: 350, distance: 91.1
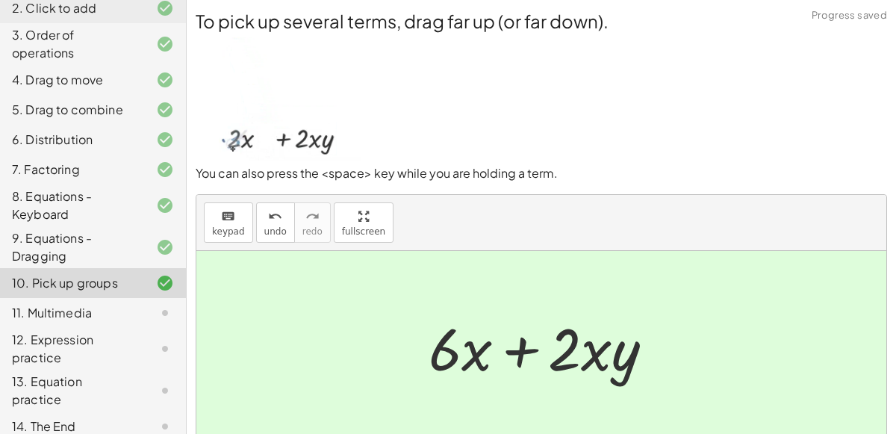
click at [16, 315] on div "11. Multimedia" at bounding box center [72, 313] width 120 height 18
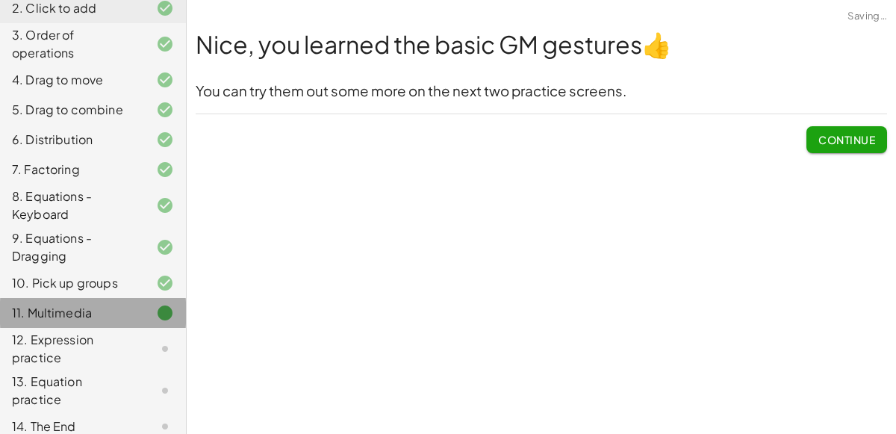
scroll to position [0, 0]
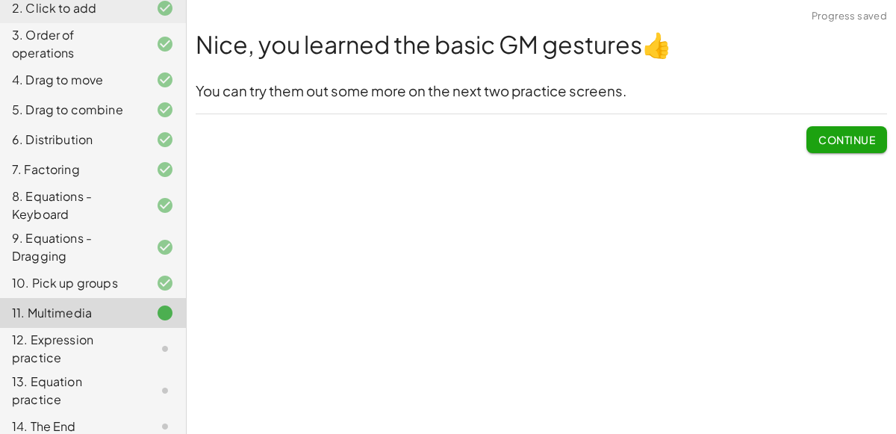
click at [854, 145] on span "Continue" at bounding box center [846, 139] width 57 height 13
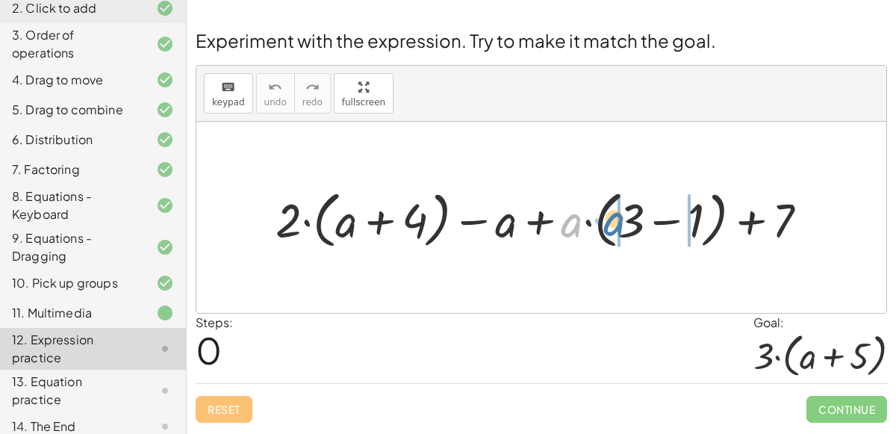
drag, startPoint x: 566, startPoint y: 226, endPoint x: 612, endPoint y: 225, distance: 45.5
click at [612, 225] on div at bounding box center [547, 217] width 559 height 69
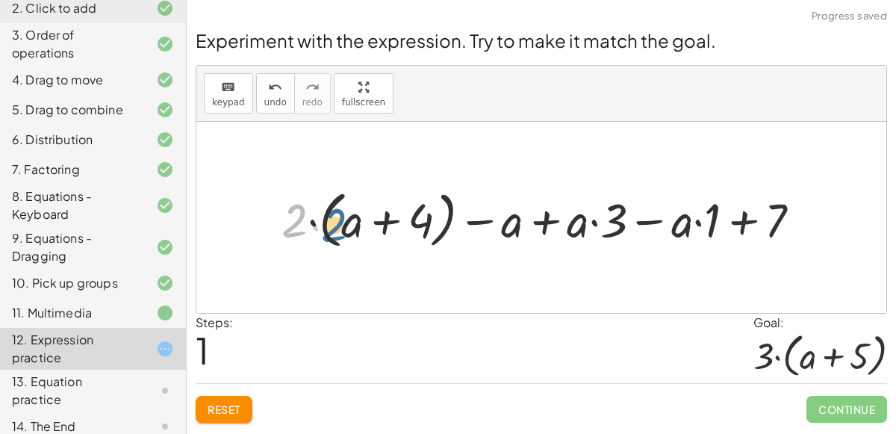
drag, startPoint x: 293, startPoint y: 224, endPoint x: 338, endPoint y: 225, distance: 44.8
click at [338, 225] on div at bounding box center [547, 217] width 546 height 69
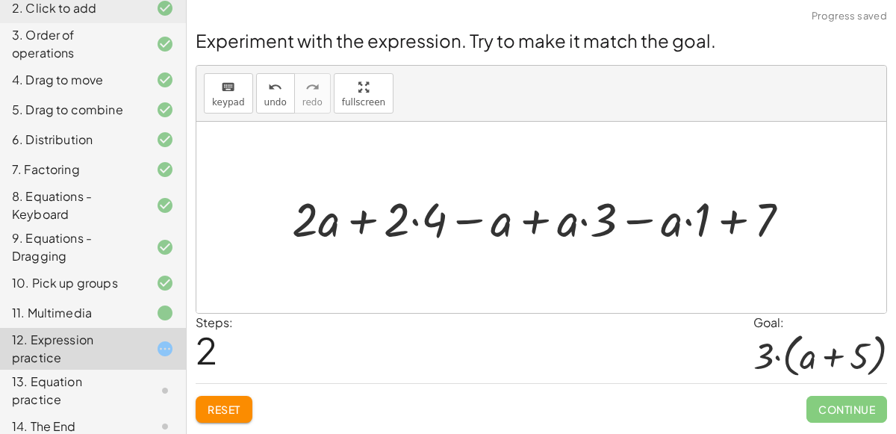
click at [416, 224] on div at bounding box center [546, 217] width 525 height 62
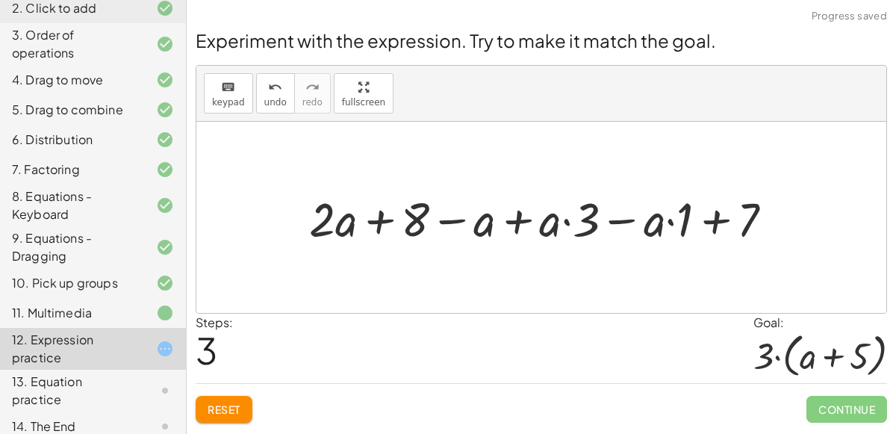
click at [565, 216] on div at bounding box center [546, 217] width 490 height 62
click at [671, 219] on div at bounding box center [546, 217] width 490 height 62
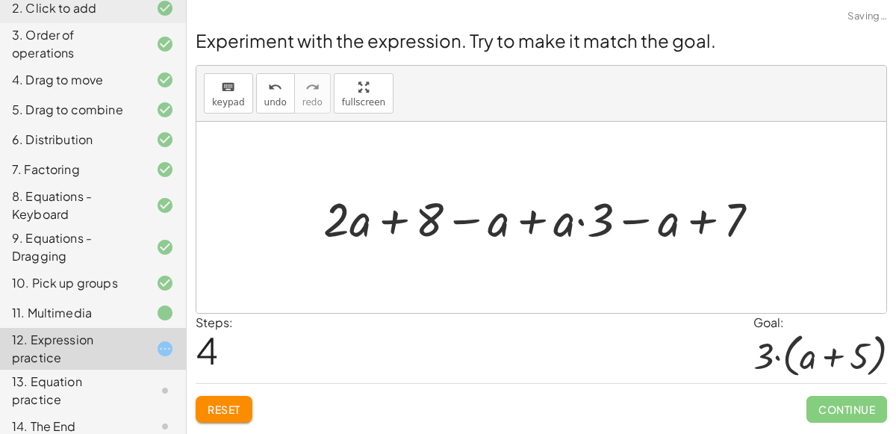
click at [579, 221] on div at bounding box center [547, 217] width 463 height 62
click at [400, 216] on div at bounding box center [547, 217] width 463 height 62
click at [534, 220] on div at bounding box center [547, 217] width 463 height 62
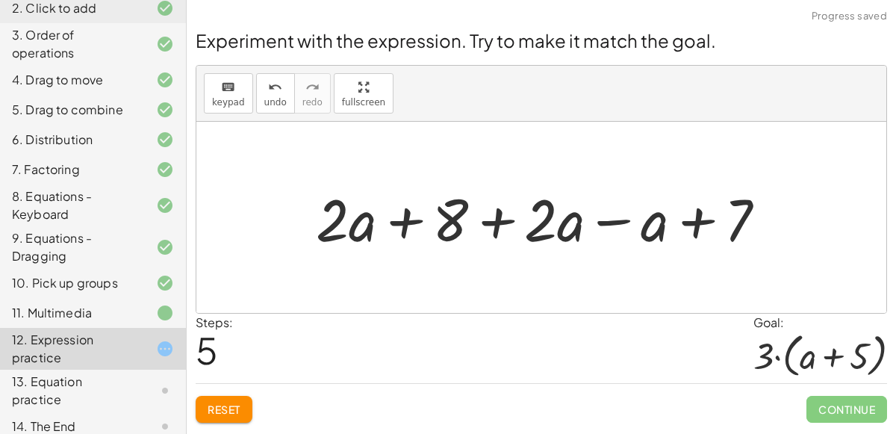
click at [513, 226] on div at bounding box center [546, 217] width 477 height 77
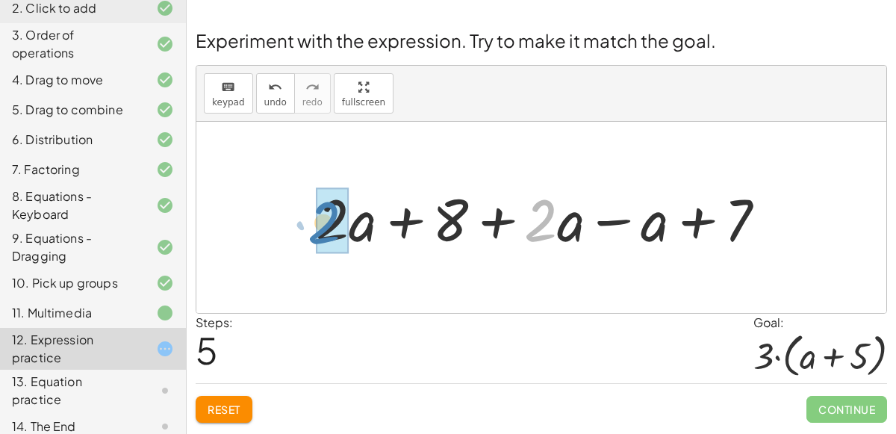
drag, startPoint x: 549, startPoint y: 213, endPoint x: 332, endPoint y: 216, distance: 217.2
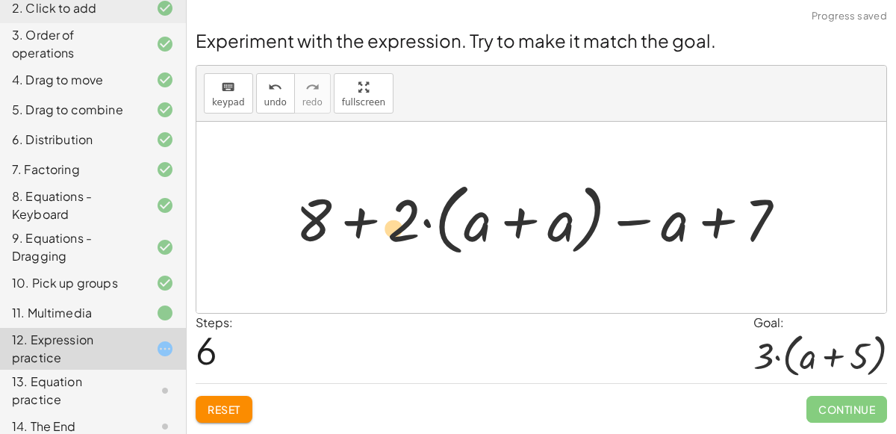
drag, startPoint x: 410, startPoint y: 219, endPoint x: 402, endPoint y: 228, distance: 11.1
click at [402, 228] on div at bounding box center [546, 218] width 517 height 86
click at [266, 101] on span "undo" at bounding box center [275, 102] width 22 height 10
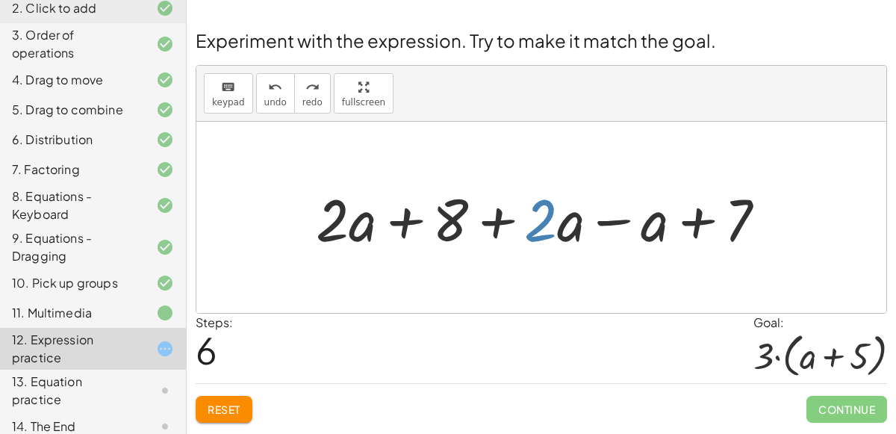
click at [622, 219] on div at bounding box center [546, 217] width 477 height 77
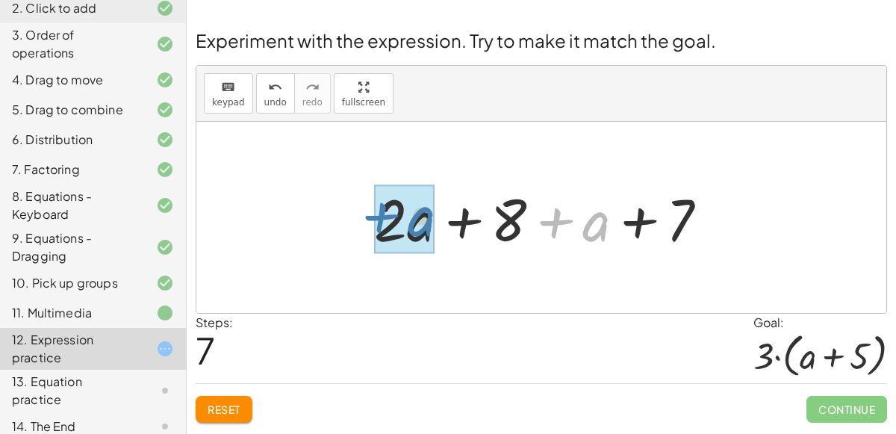
drag, startPoint x: 584, startPoint y: 226, endPoint x: 402, endPoint y: 224, distance: 182.1
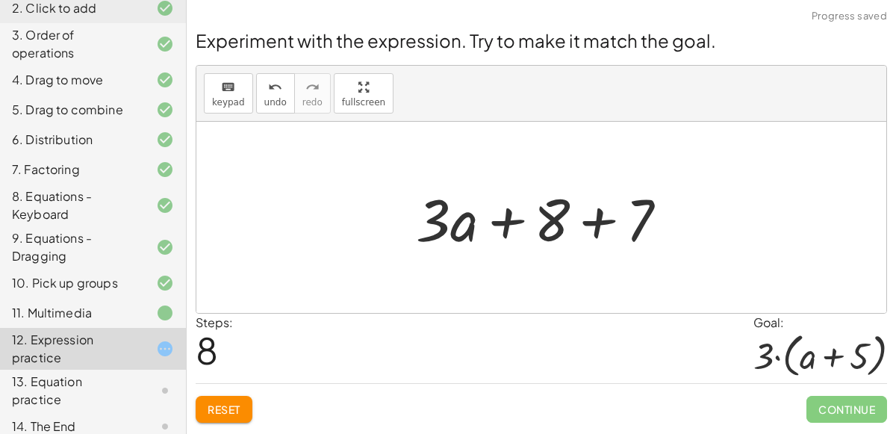
click at [589, 222] on div at bounding box center [547, 217] width 278 height 77
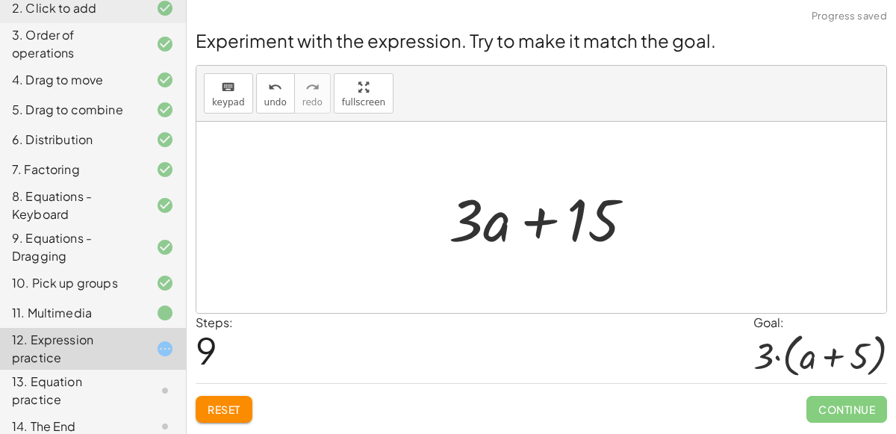
click at [531, 231] on div at bounding box center [547, 217] width 212 height 77
drag, startPoint x: 490, startPoint y: 229, endPoint x: 516, endPoint y: 219, distance: 27.9
click at [516, 219] on div at bounding box center [547, 217] width 212 height 77
click at [239, 402] on span "Reset" at bounding box center [223, 408] width 33 height 13
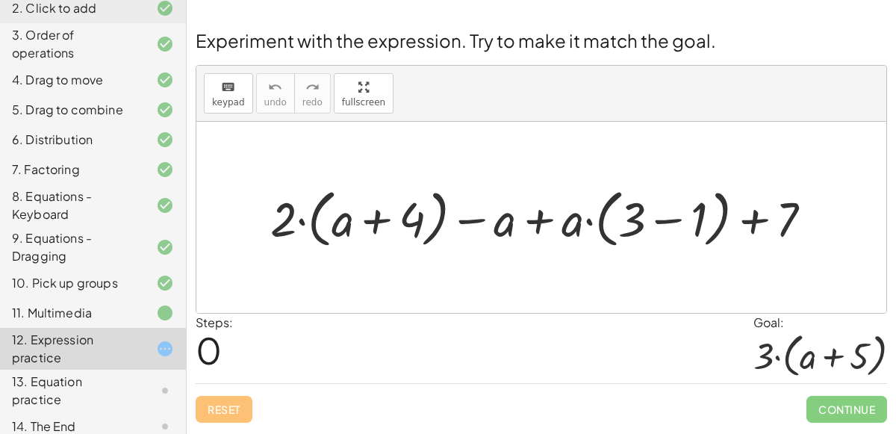
click at [667, 210] on div at bounding box center [547, 217] width 569 height 70
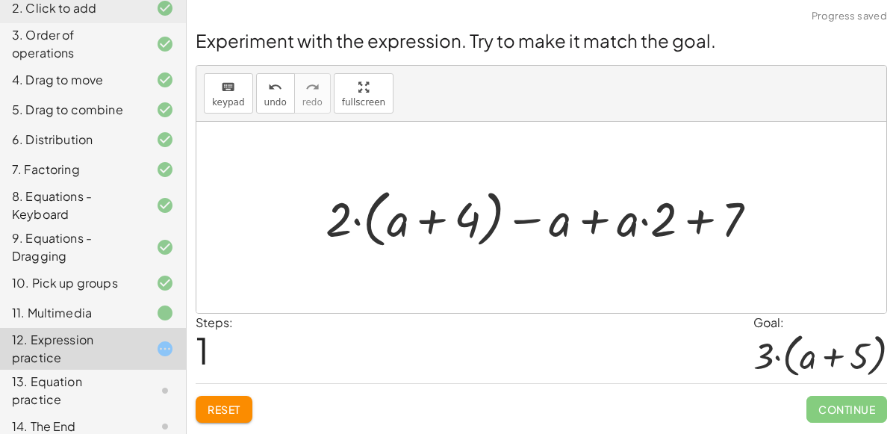
click at [429, 216] on div at bounding box center [547, 217] width 459 height 70
click at [646, 219] on div at bounding box center [547, 217] width 459 height 70
click at [586, 223] on div at bounding box center [547, 217] width 459 height 70
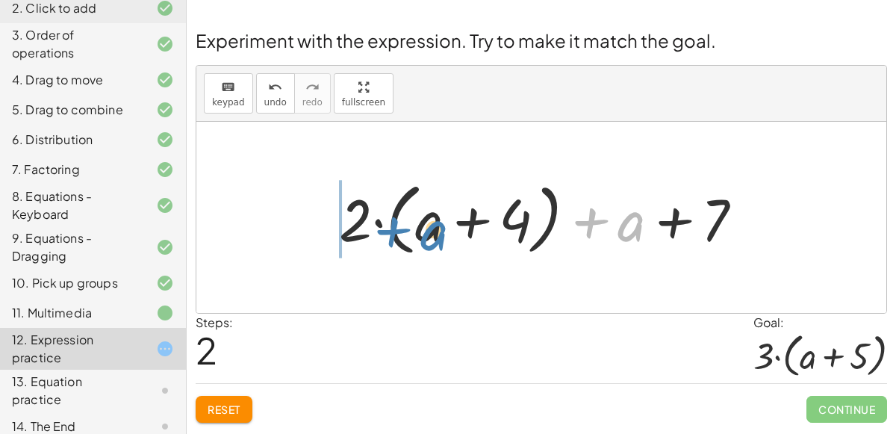
drag, startPoint x: 634, startPoint y: 220, endPoint x: 434, endPoint y: 227, distance: 200.9
click at [434, 227] on div at bounding box center [546, 218] width 431 height 86
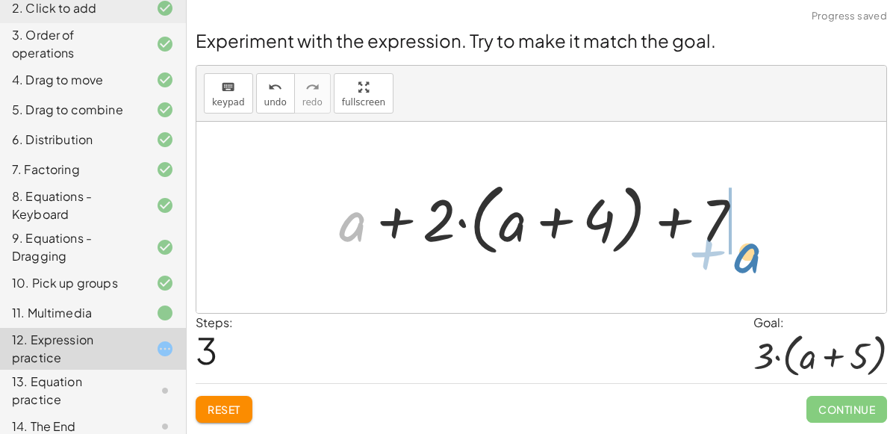
drag, startPoint x: 335, startPoint y: 223, endPoint x: 731, endPoint y: 252, distance: 396.6
click at [731, 252] on div at bounding box center [546, 218] width 431 height 86
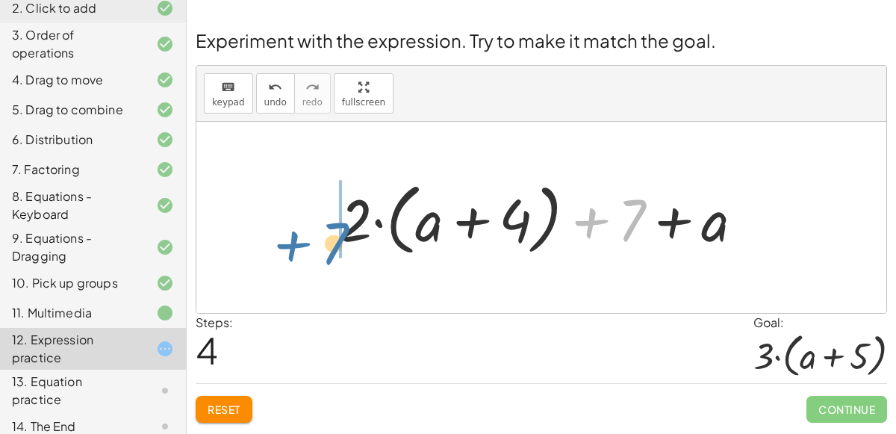
drag, startPoint x: 632, startPoint y: 228, endPoint x: 338, endPoint y: 249, distance: 294.8
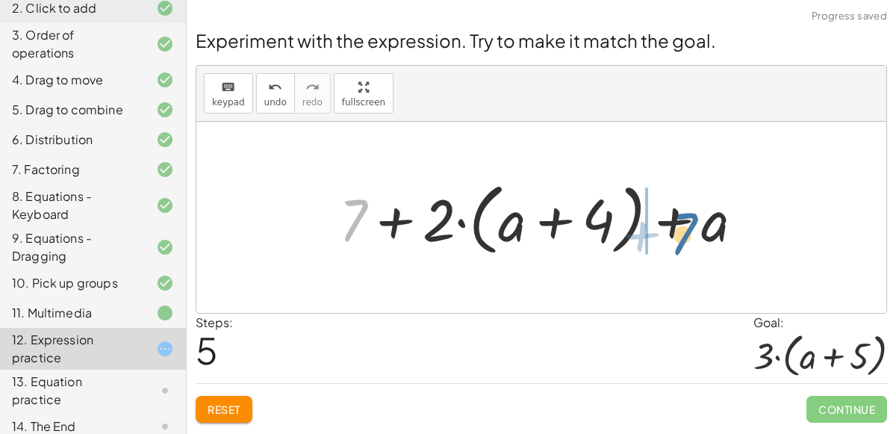
drag, startPoint x: 351, startPoint y: 210, endPoint x: 685, endPoint y: 223, distance: 333.8
click at [685, 223] on div at bounding box center [546, 218] width 431 height 86
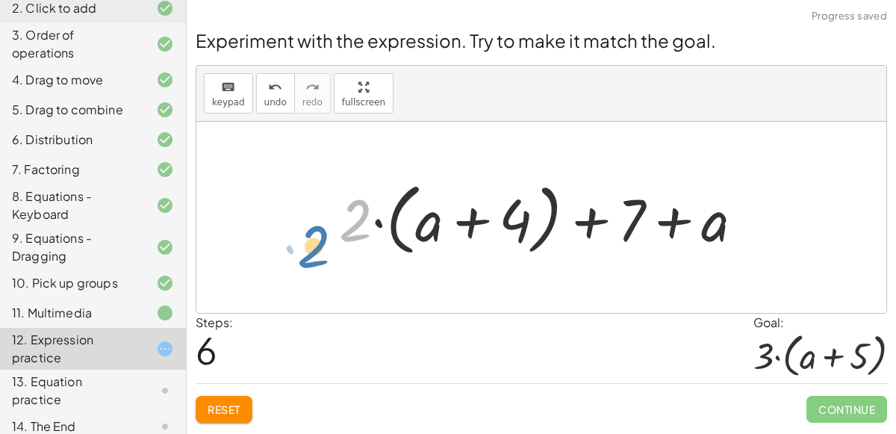
drag, startPoint x: 356, startPoint y: 216, endPoint x: 330, endPoint y: 228, distance: 28.7
click at [213, 397] on button "Reset" at bounding box center [224, 409] width 57 height 27
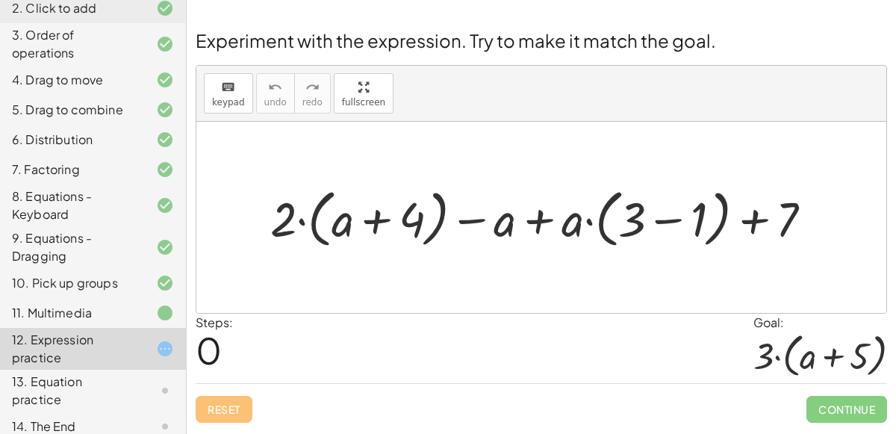
click at [286, 222] on div at bounding box center [547, 217] width 569 height 70
drag, startPoint x: 281, startPoint y: 219, endPoint x: 334, endPoint y: 217, distance: 52.3
click at [334, 217] on div at bounding box center [547, 217] width 569 height 70
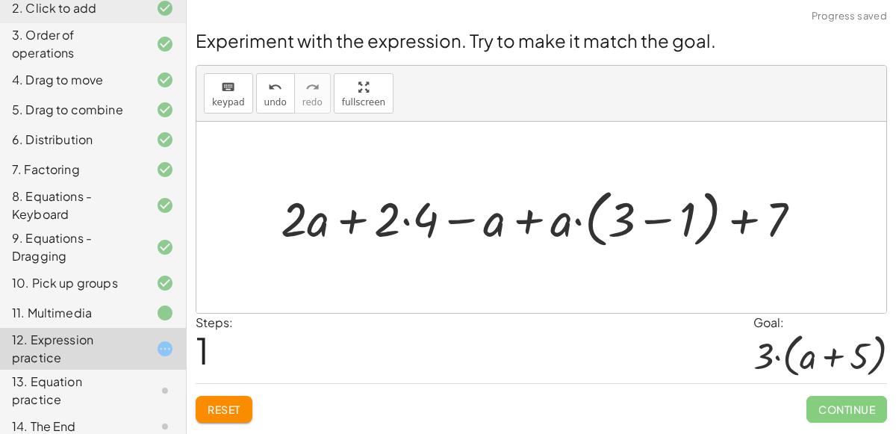
click at [406, 222] on div at bounding box center [547, 217] width 548 height 70
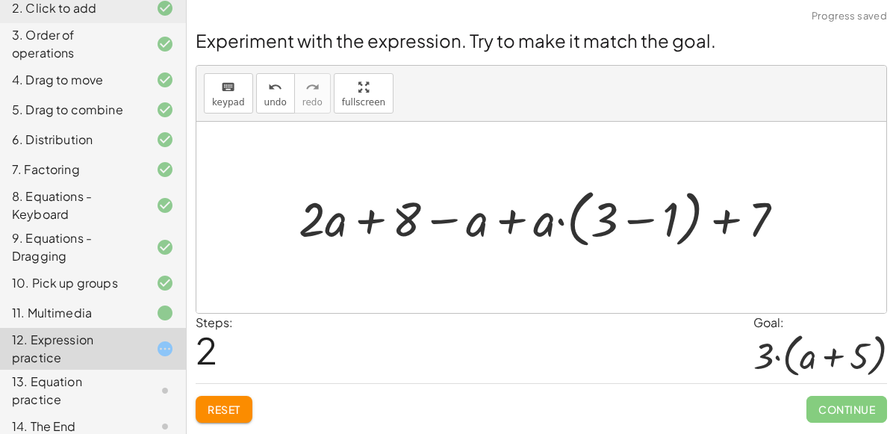
click at [646, 210] on div at bounding box center [547, 217] width 512 height 70
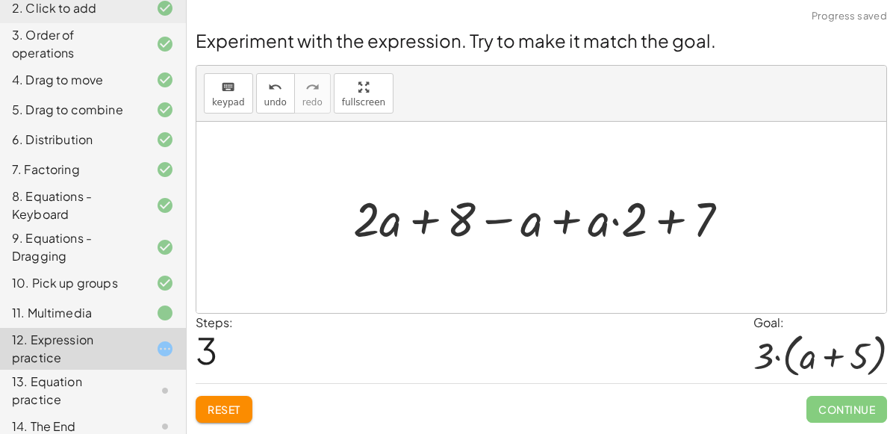
click at [560, 221] on div at bounding box center [547, 217] width 402 height 63
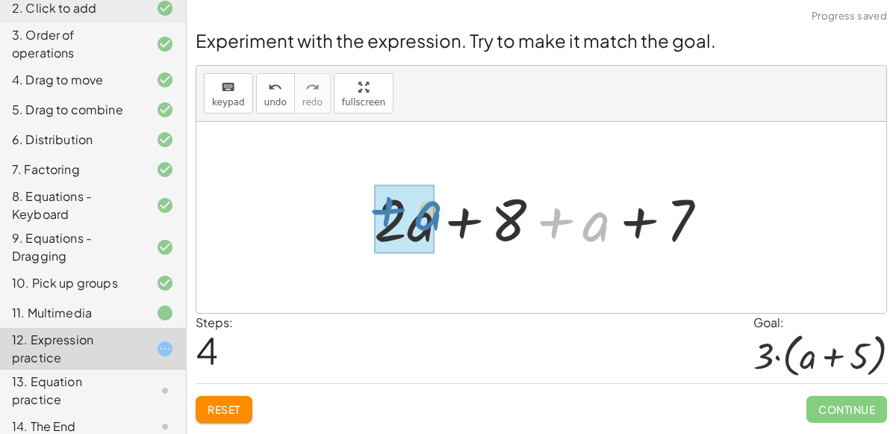
drag, startPoint x: 590, startPoint y: 229, endPoint x: 414, endPoint y: 221, distance: 175.6
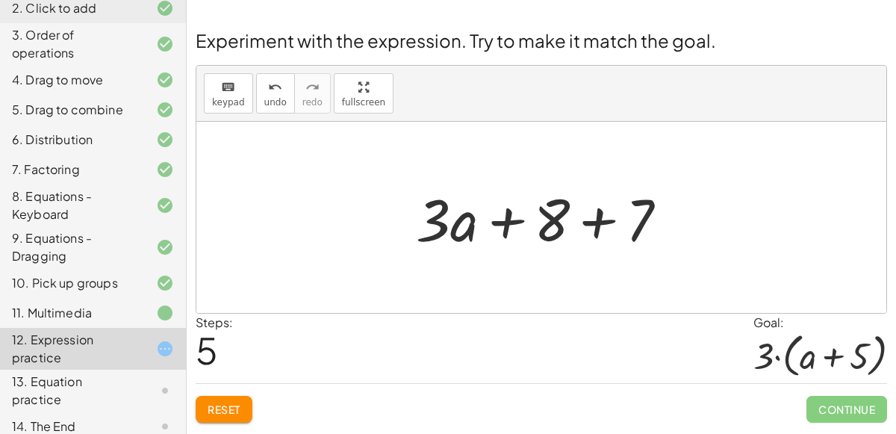
click at [591, 220] on div at bounding box center [547, 217] width 278 height 77
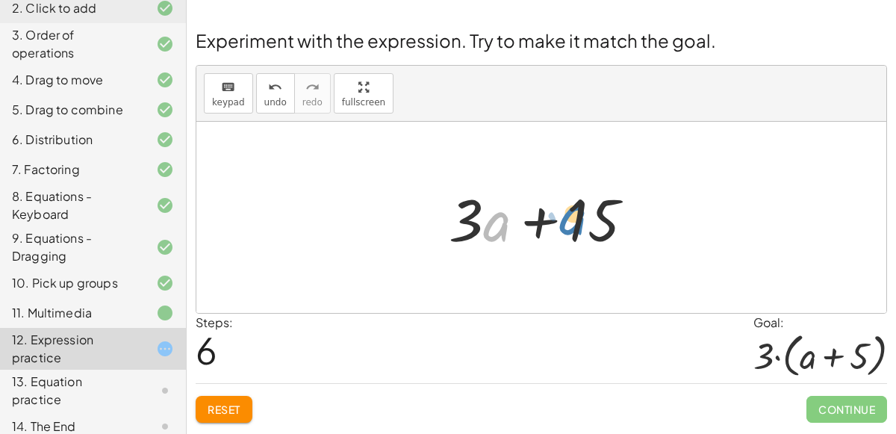
drag, startPoint x: 493, startPoint y: 225, endPoint x: 557, endPoint y: 226, distance: 64.2
click at [557, 226] on div at bounding box center [547, 217] width 212 height 77
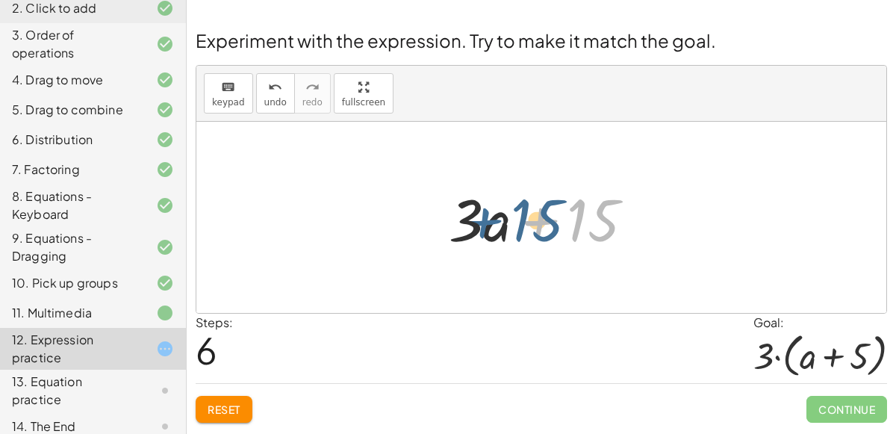
drag, startPoint x: 544, startPoint y: 219, endPoint x: 490, endPoint y: 219, distance: 54.5
click at [490, 219] on div at bounding box center [547, 217] width 212 height 77
click at [205, 398] on button "Reset" at bounding box center [224, 409] width 57 height 27
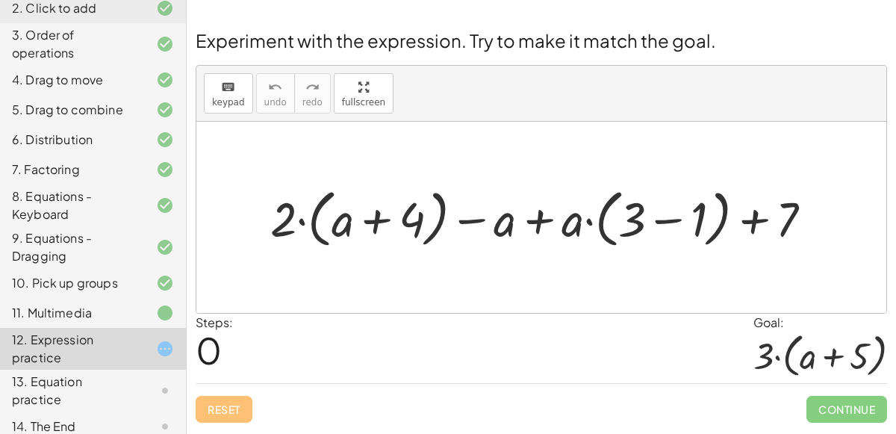
click at [657, 215] on div at bounding box center [547, 217] width 569 height 70
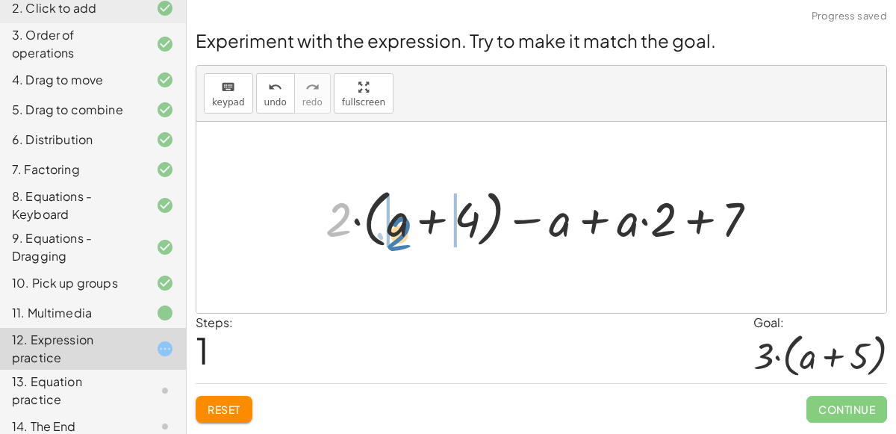
drag, startPoint x: 351, startPoint y: 222, endPoint x: 412, endPoint y: 235, distance: 62.5
click at [412, 235] on div at bounding box center [547, 217] width 459 height 70
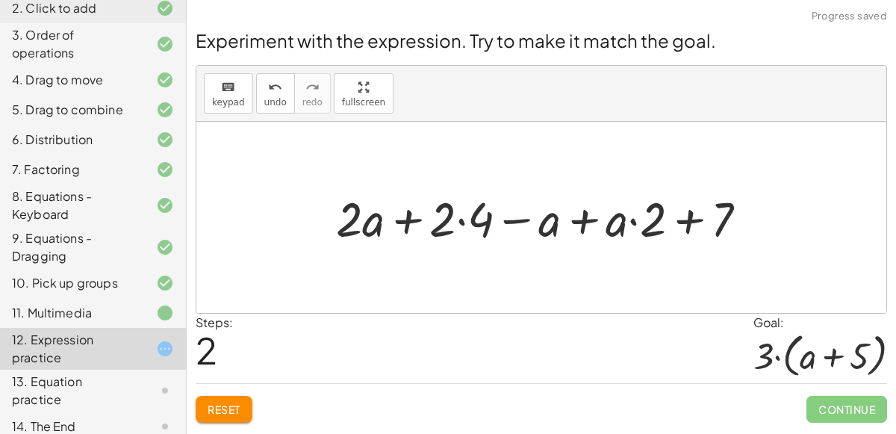
click at [410, 221] on div at bounding box center [546, 217] width 437 height 63
click at [579, 220] on div at bounding box center [546, 217] width 437 height 63
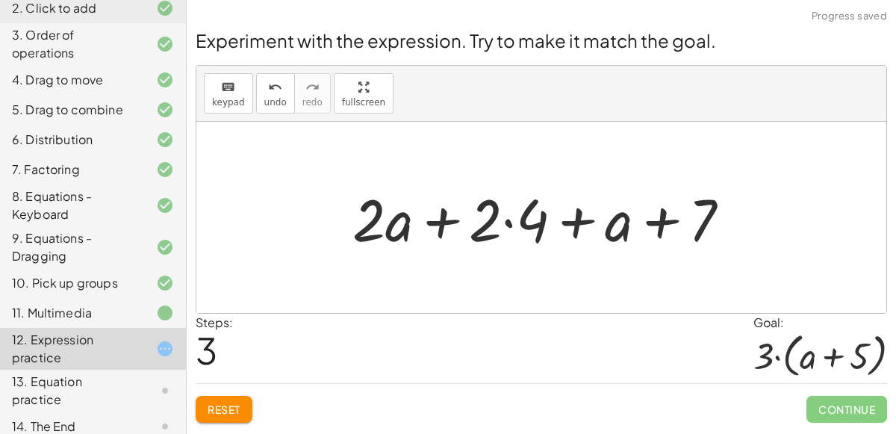
click at [506, 229] on div at bounding box center [547, 217] width 404 height 77
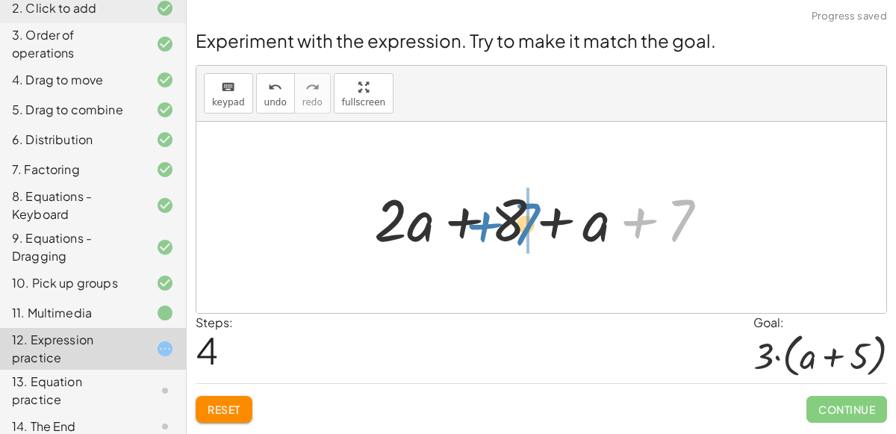
drag, startPoint x: 685, startPoint y: 233, endPoint x: 530, endPoint y: 237, distance: 155.3
click at [530, 237] on div at bounding box center [546, 217] width 360 height 77
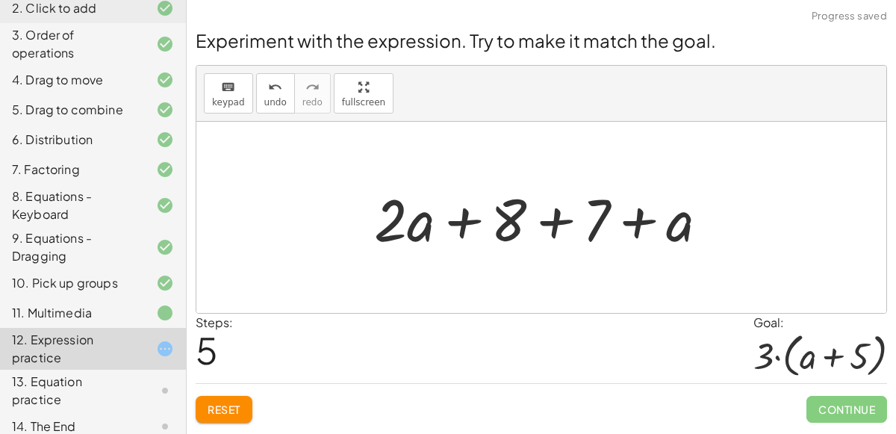
click at [545, 219] on div at bounding box center [546, 217] width 360 height 77
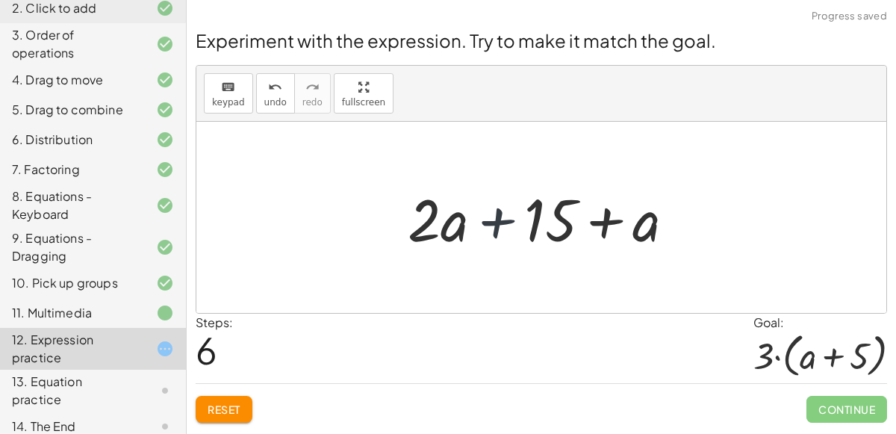
click at [505, 219] on div at bounding box center [547, 217] width 294 height 77
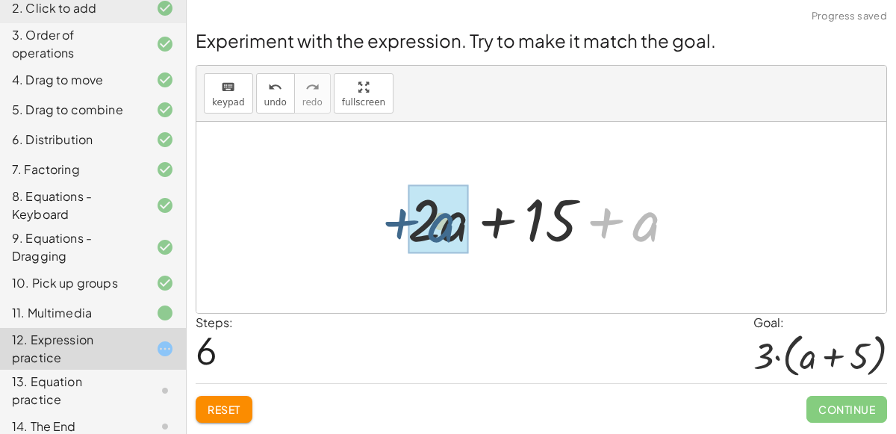
drag, startPoint x: 640, startPoint y: 222, endPoint x: 432, endPoint y: 222, distance: 208.2
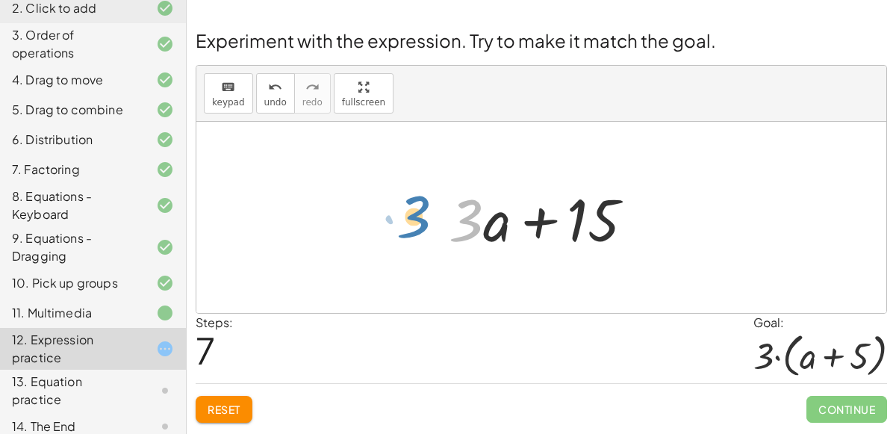
drag, startPoint x: 466, startPoint y: 217, endPoint x: 414, endPoint y: 216, distance: 51.5
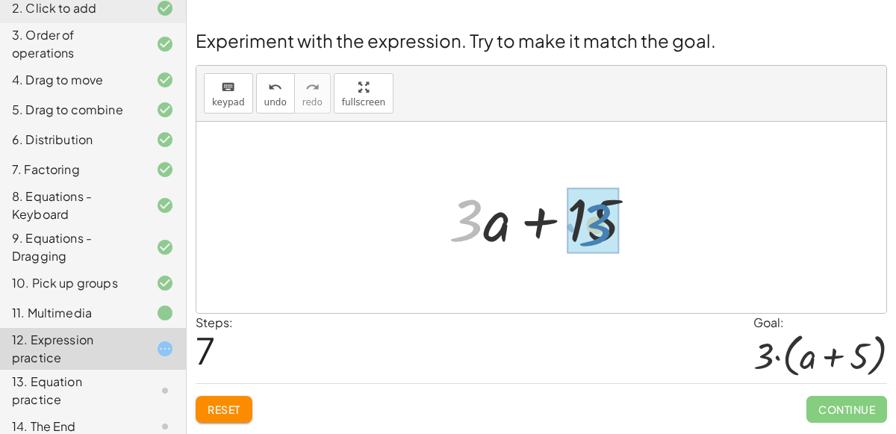
drag, startPoint x: 466, startPoint y: 219, endPoint x: 596, endPoint y: 223, distance: 129.2
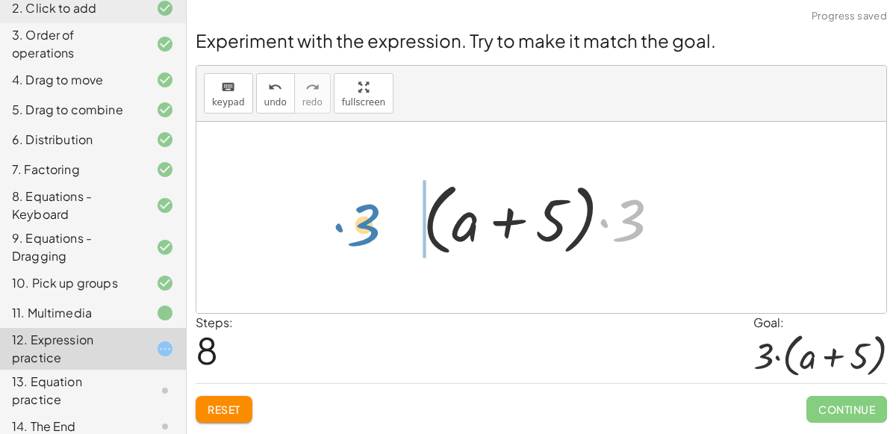
drag, startPoint x: 632, startPoint y: 220, endPoint x: 369, endPoint y: 225, distance: 263.5
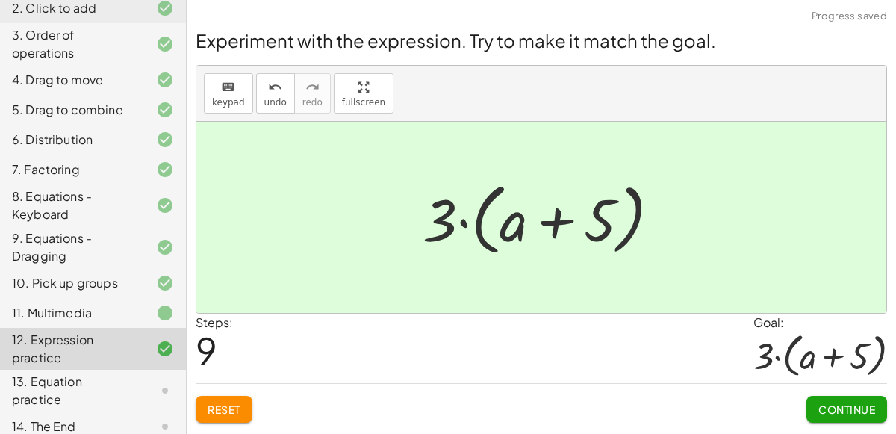
click at [121, 375] on div "13. Equation practice" at bounding box center [72, 390] width 120 height 36
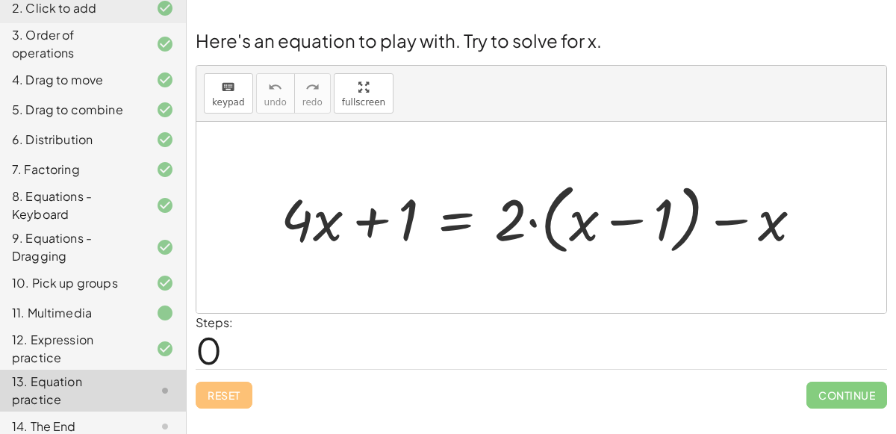
click at [631, 219] on div at bounding box center [547, 217] width 548 height 84
drag, startPoint x: 507, startPoint y: 218, endPoint x: 572, endPoint y: 225, distance: 66.1
click at [572, 225] on div at bounding box center [547, 217] width 548 height 84
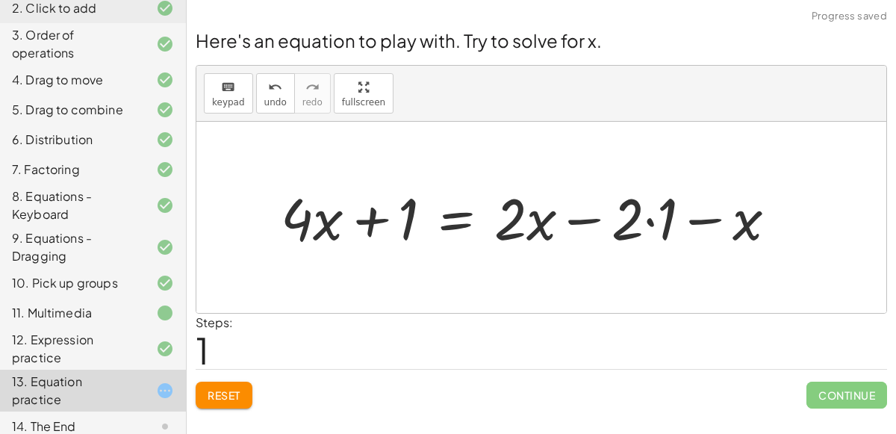
click at [653, 218] on div at bounding box center [534, 216] width 522 height 75
click at [665, 219] on div at bounding box center [517, 216] width 488 height 75
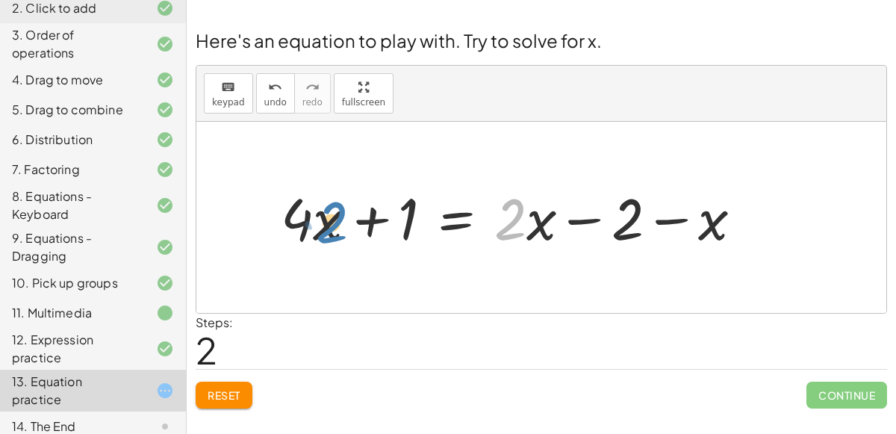
drag, startPoint x: 512, startPoint y: 211, endPoint x: 331, endPoint y: 213, distance: 180.6
click at [331, 213] on div at bounding box center [517, 216] width 488 height 75
drag, startPoint x: 519, startPoint y: 212, endPoint x: 299, endPoint y: 225, distance: 219.8
click at [299, 225] on div at bounding box center [512, 216] width 478 height 75
drag, startPoint x: 501, startPoint y: 219, endPoint x: 275, endPoint y: 222, distance: 226.1
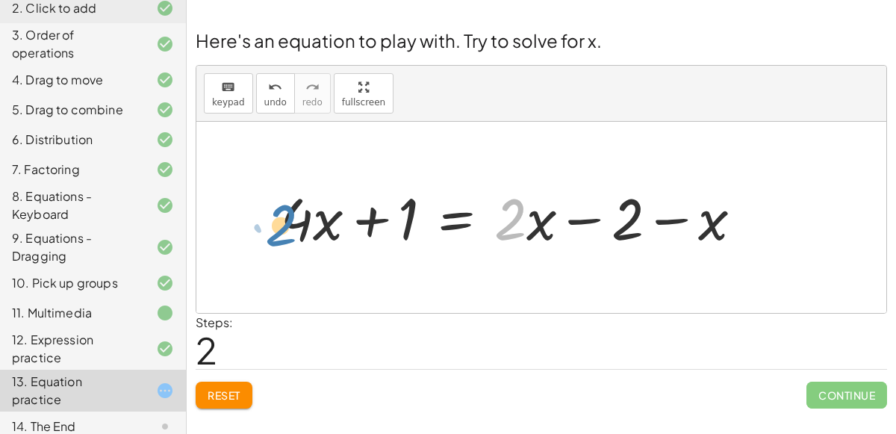
click at [275, 222] on div at bounding box center [517, 216] width 488 height 75
drag, startPoint x: 531, startPoint y: 216, endPoint x: 306, endPoint y: 221, distance: 224.7
click at [306, 221] on div at bounding box center [517, 216] width 488 height 75
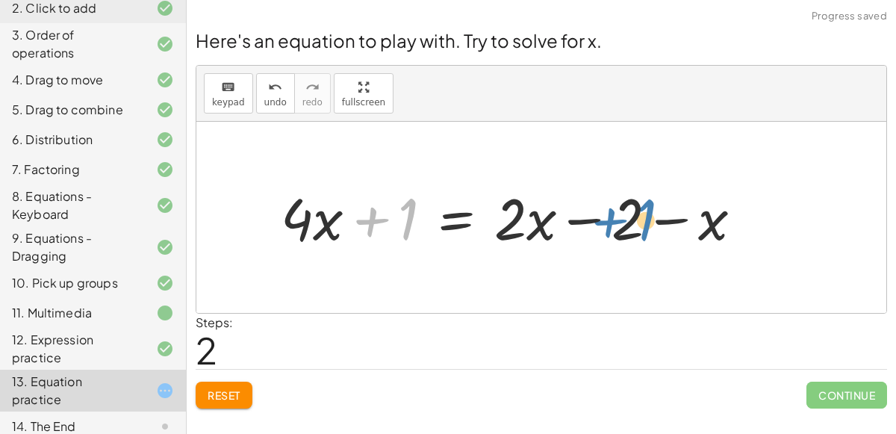
drag, startPoint x: 402, startPoint y: 217, endPoint x: 637, endPoint y: 215, distance: 235.1
click at [637, 215] on div at bounding box center [517, 216] width 488 height 75
click at [452, 217] on div at bounding box center [517, 216] width 488 height 75
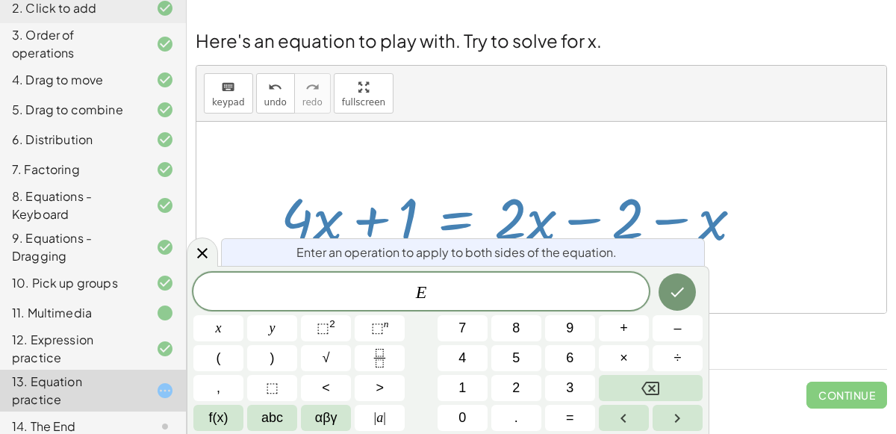
click at [452, 217] on div at bounding box center [517, 216] width 488 height 75
click at [0, 0] on div "Here's an equation to play with. Try to solve for x. keyboard keypad undo undo …" at bounding box center [0, 0] width 0 height 0
click at [198, 242] on div at bounding box center [202, 251] width 31 height 29
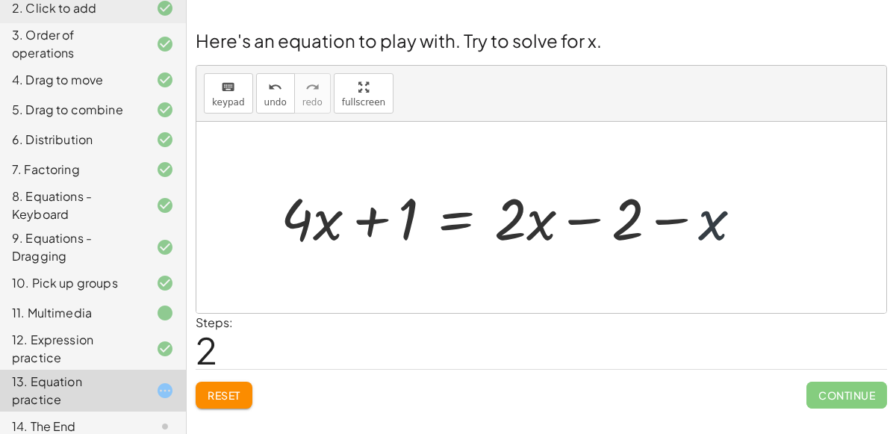
click at [725, 221] on div at bounding box center [517, 216] width 488 height 75
drag, startPoint x: 710, startPoint y: 219, endPoint x: 551, endPoint y: 214, distance: 159.0
click at [551, 214] on div at bounding box center [517, 216] width 488 height 75
click at [570, 219] on div at bounding box center [517, 216] width 488 height 75
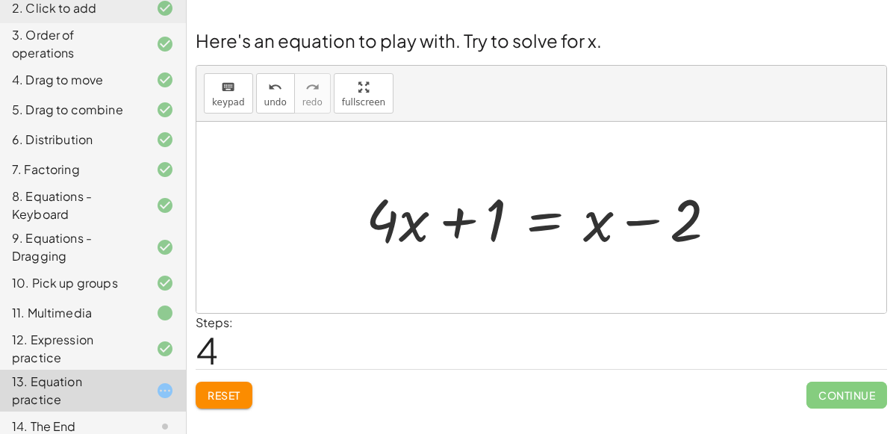
click at [543, 219] on div at bounding box center [547, 217] width 378 height 77
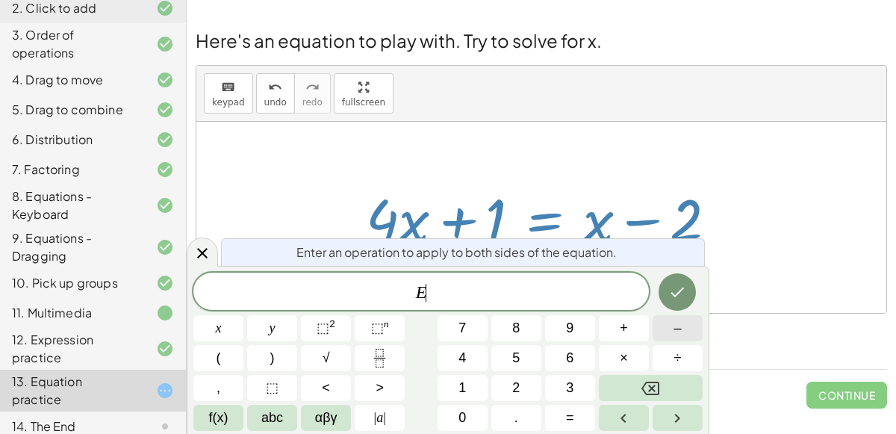
click at [675, 320] on span "–" at bounding box center [676, 328] width 7 height 20
click at [479, 382] on button "1" at bounding box center [462, 388] width 50 height 26
click at [670, 293] on icon "Done" at bounding box center [677, 292] width 18 height 18
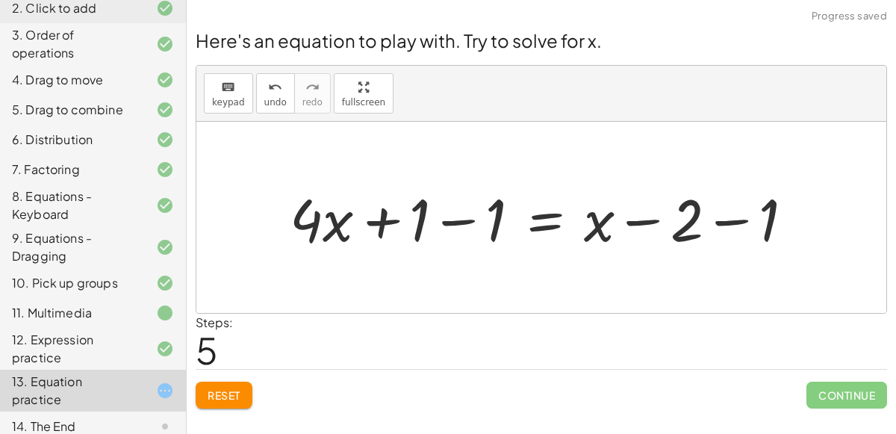
click at [453, 219] on div at bounding box center [547, 217] width 531 height 77
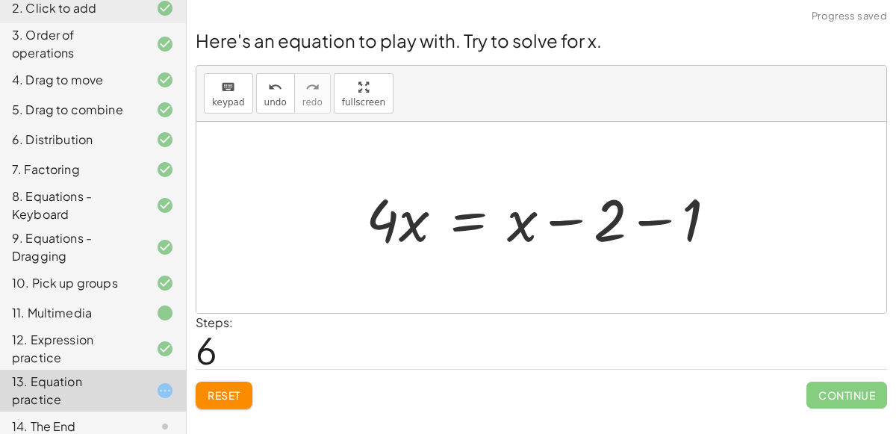
click at [652, 222] on div at bounding box center [547, 217] width 378 height 77
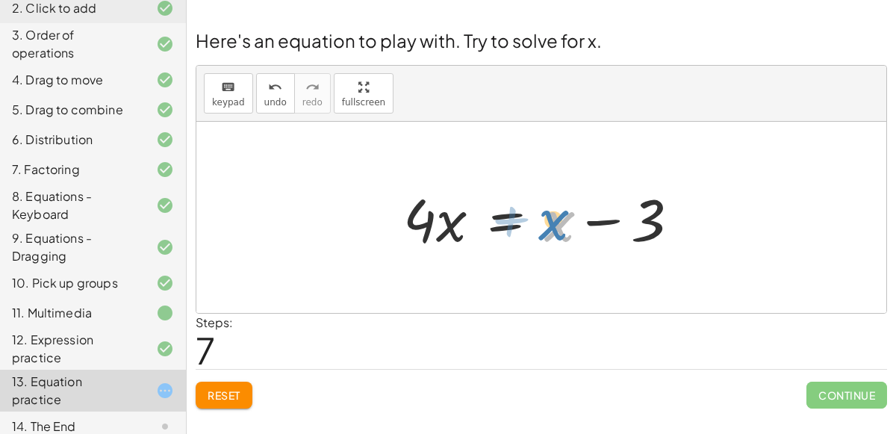
click at [556, 225] on div at bounding box center [547, 217] width 303 height 77
click at [505, 216] on div at bounding box center [547, 217] width 303 height 77
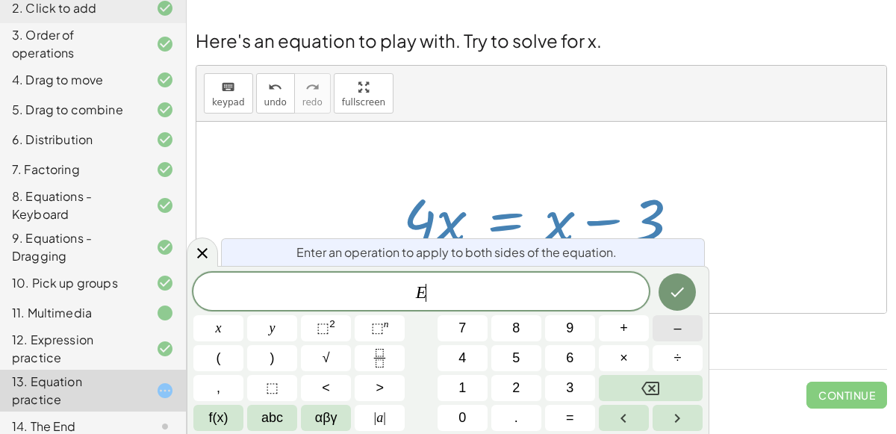
click at [664, 318] on button "–" at bounding box center [677, 328] width 50 height 26
click at [613, 360] on button "×" at bounding box center [623, 358] width 50 height 26
click at [660, 380] on button "Backspace" at bounding box center [650, 388] width 104 height 26
click at [684, 288] on icon "Done" at bounding box center [677, 292] width 13 height 10
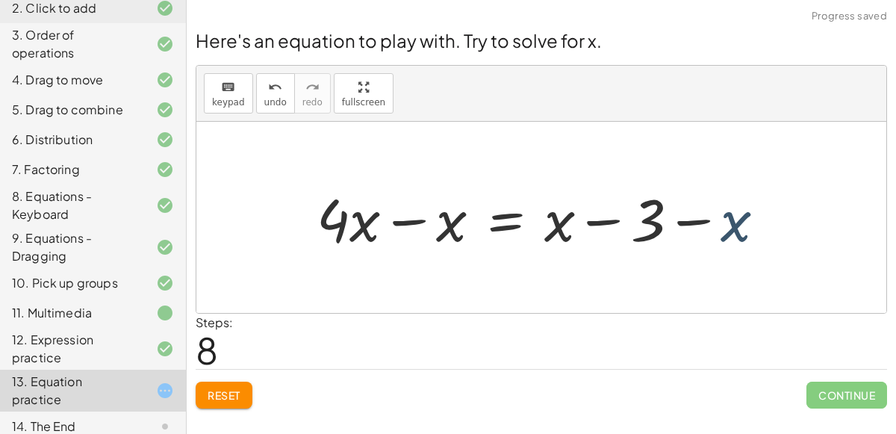
click at [734, 222] on div at bounding box center [546, 217] width 475 height 77
click at [272, 104] on span "undo" at bounding box center [275, 102] width 22 height 10
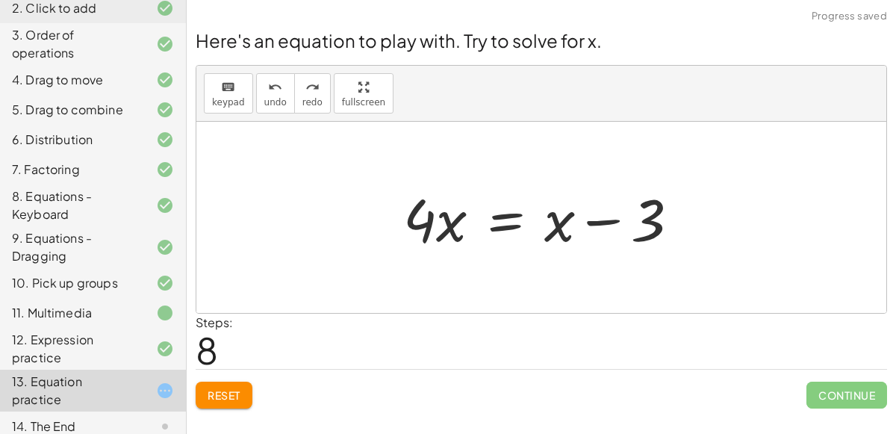
click at [501, 207] on div at bounding box center [547, 217] width 303 height 77
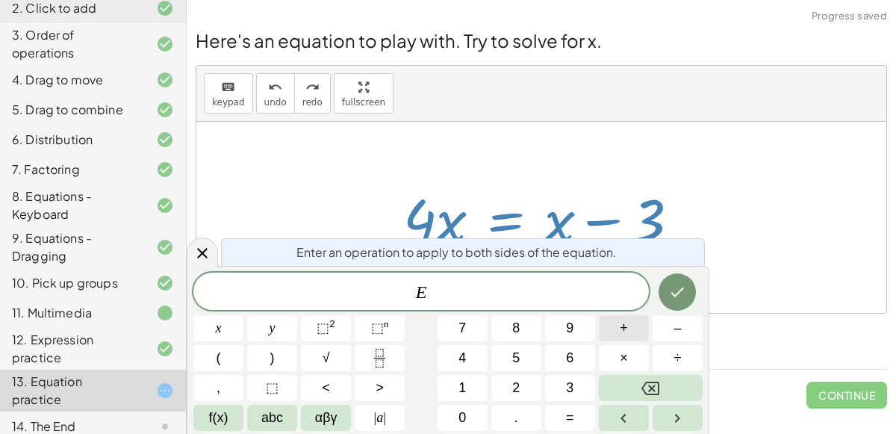
click at [620, 334] on span "+" at bounding box center [623, 328] width 8 height 20
click at [243, 315] on div at bounding box center [218, 328] width 50 height 26
click at [672, 293] on icon "Done" at bounding box center [677, 292] width 13 height 10
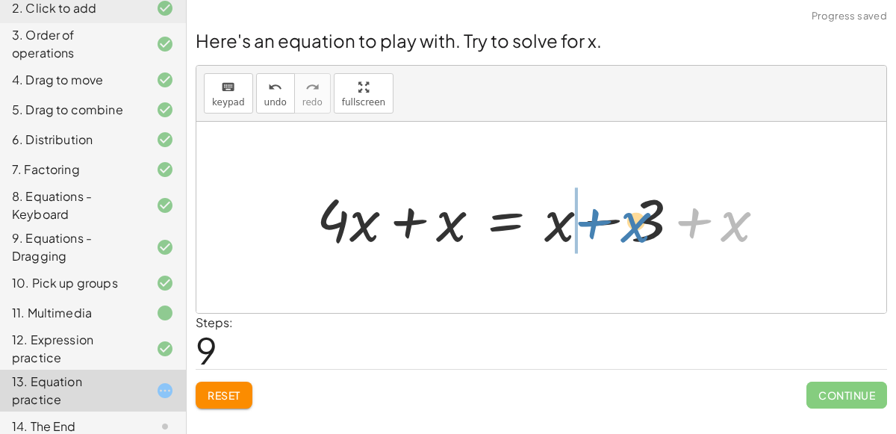
drag, startPoint x: 693, startPoint y: 221, endPoint x: 592, endPoint y: 220, distance: 101.5
click at [592, 220] on div at bounding box center [546, 217] width 475 height 77
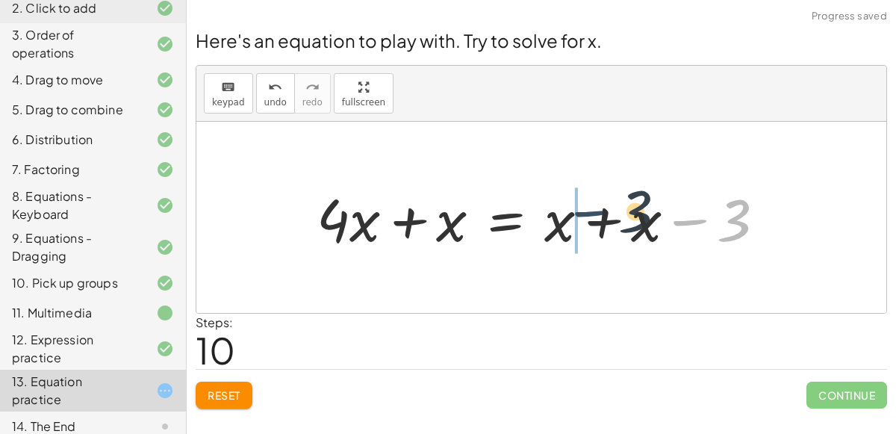
drag, startPoint x: 680, startPoint y: 219, endPoint x: 566, endPoint y: 217, distance: 113.5
click at [566, 217] on div at bounding box center [546, 217] width 475 height 77
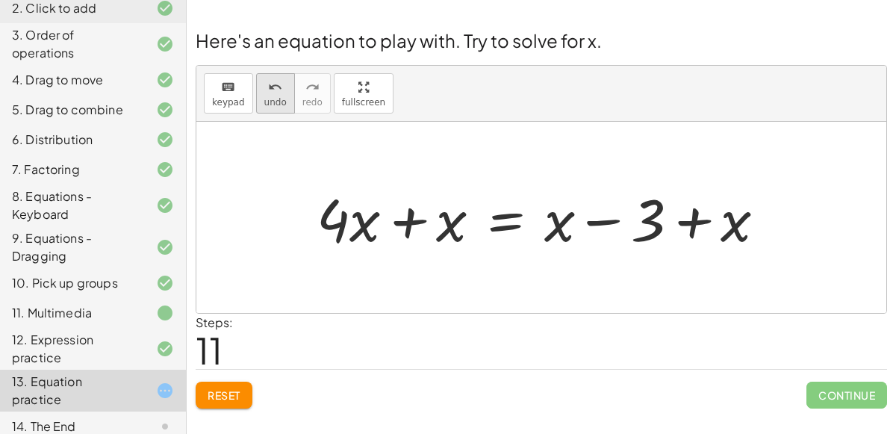
click at [275, 94] on icon "undo" at bounding box center [275, 87] width 14 height 18
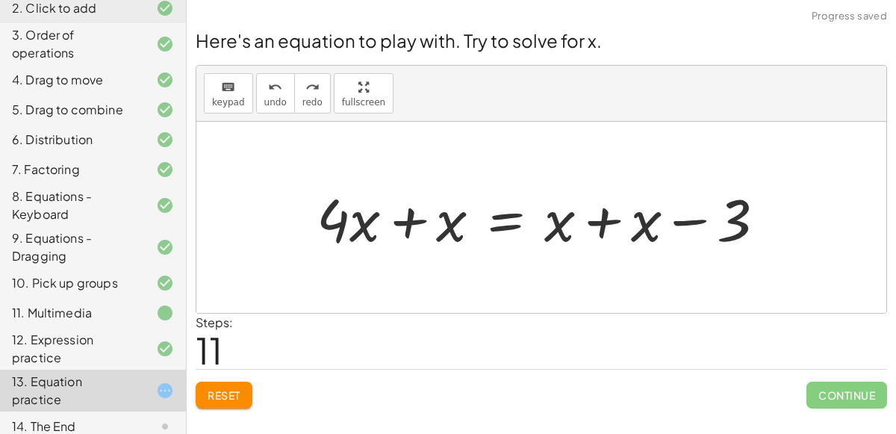
click at [509, 220] on div at bounding box center [546, 217] width 475 height 77
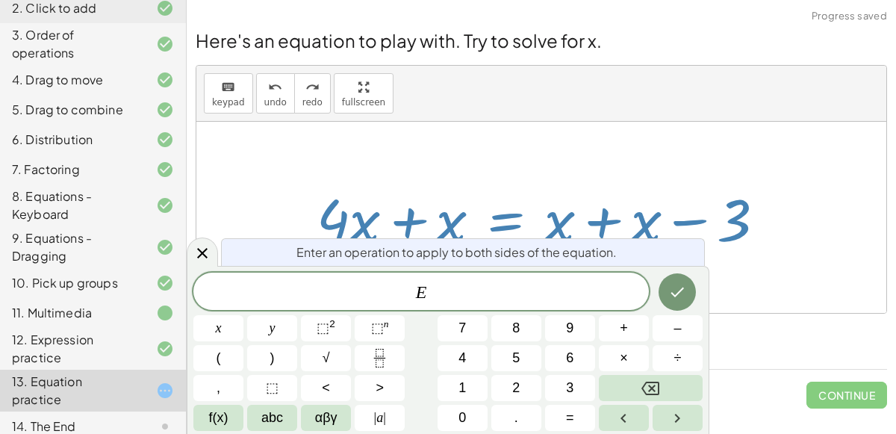
click at [485, 196] on div at bounding box center [546, 217] width 475 height 77
click at [259, 94] on button "undo undo" at bounding box center [275, 93] width 39 height 40
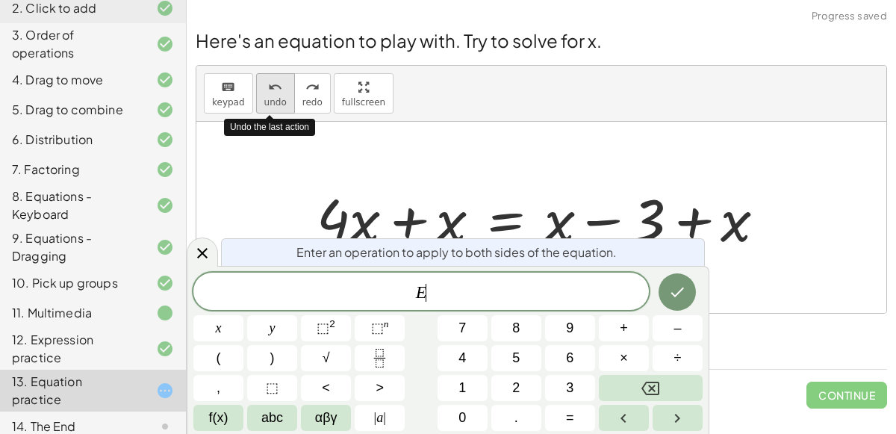
click at [259, 94] on button "undo undo" at bounding box center [275, 93] width 39 height 40
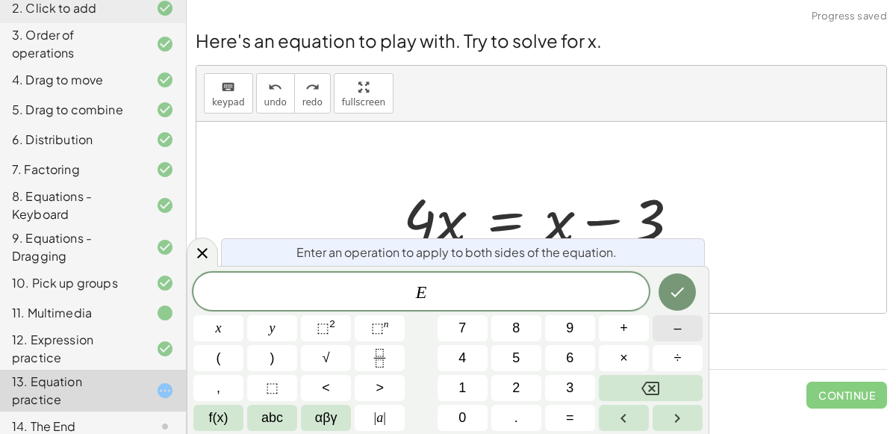
click at [666, 330] on button "–" at bounding box center [677, 328] width 50 height 26
click at [683, 281] on button "Done" at bounding box center [676, 291] width 37 height 37
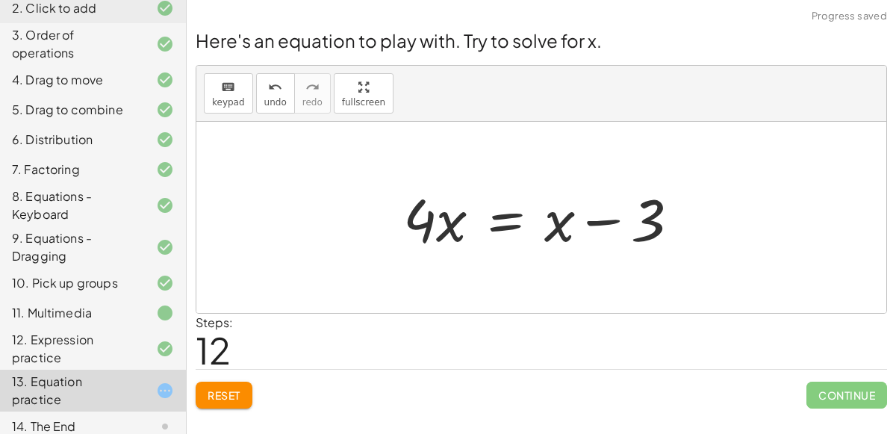
click at [496, 227] on div at bounding box center [546, 217] width 475 height 77
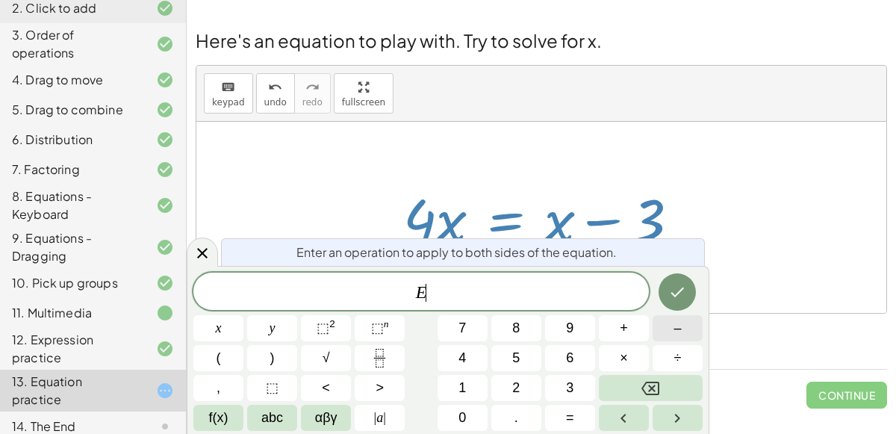
click at [684, 320] on button "–" at bounding box center [677, 328] width 50 height 26
click at [669, 293] on icon "Done" at bounding box center [677, 292] width 18 height 18
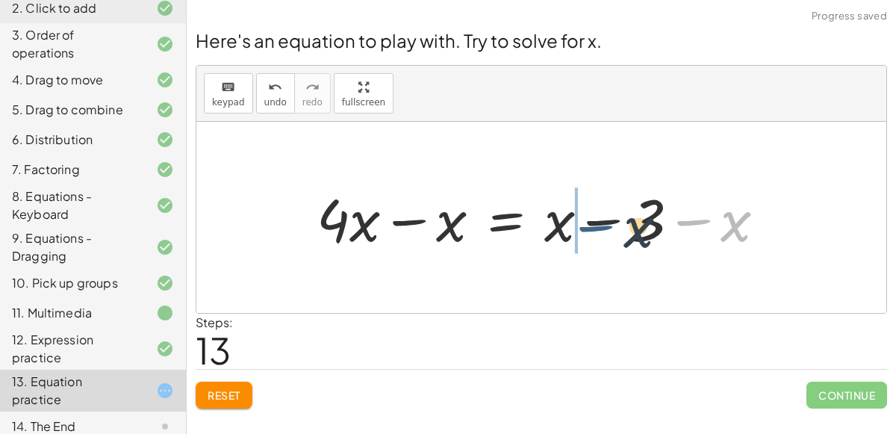
drag, startPoint x: 692, startPoint y: 221, endPoint x: 584, endPoint y: 228, distance: 107.7
click at [584, 228] on div at bounding box center [546, 217] width 475 height 77
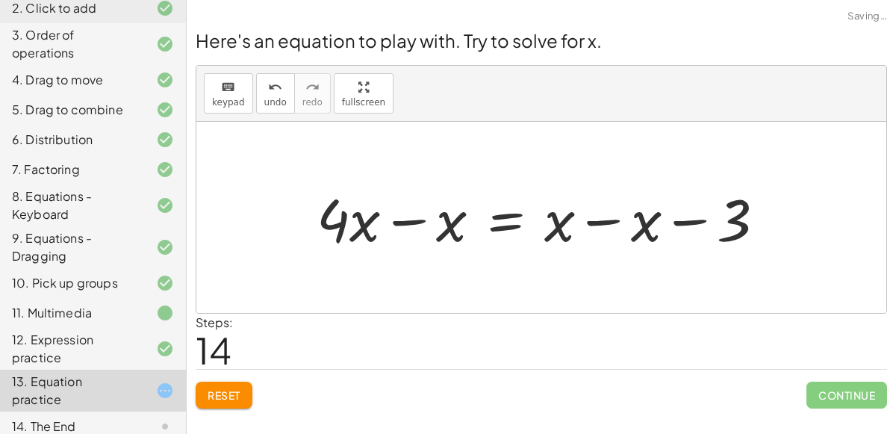
click at [575, 218] on div at bounding box center [546, 217] width 475 height 77
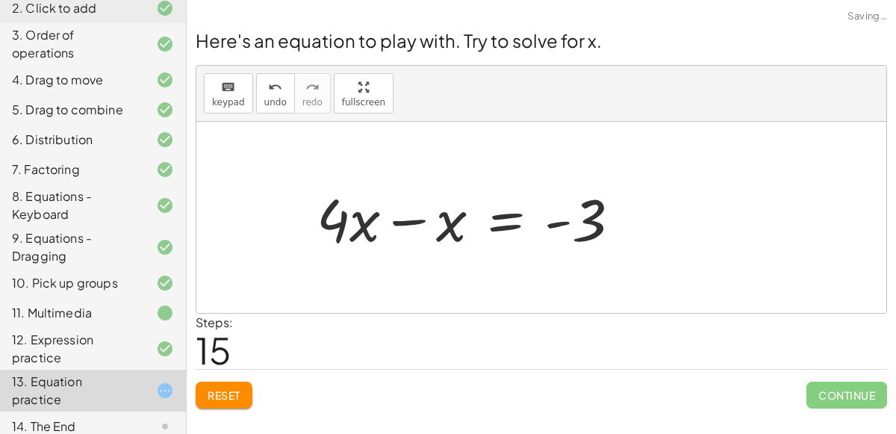
click at [418, 221] on div at bounding box center [546, 217] width 475 height 77
click at [555, 222] on div at bounding box center [546, 217] width 475 height 77
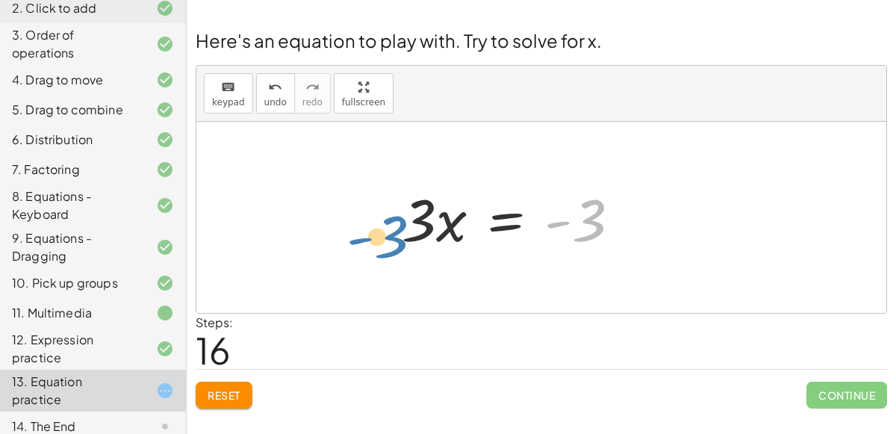
drag, startPoint x: 557, startPoint y: 222, endPoint x: 366, endPoint y: 244, distance: 192.3
click at [366, 244] on div at bounding box center [546, 217] width 475 height 77
click at [507, 216] on div at bounding box center [546, 217] width 475 height 77
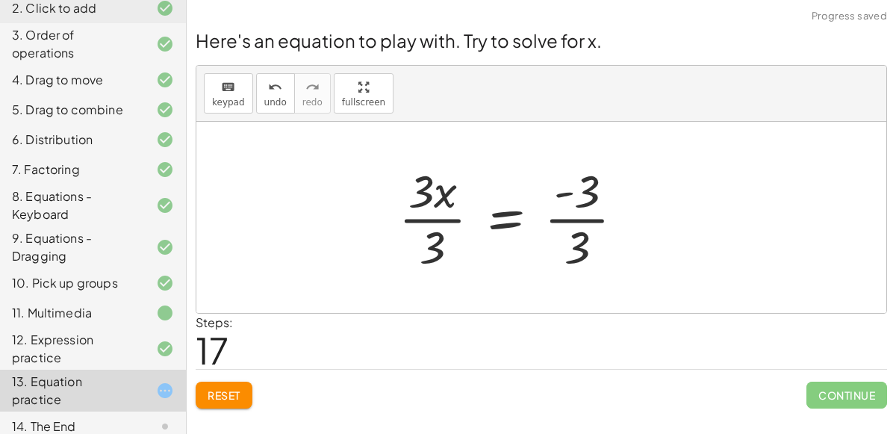
click at [438, 216] on div at bounding box center [546, 217] width 475 height 115
click at [575, 210] on div at bounding box center [546, 217] width 475 height 115
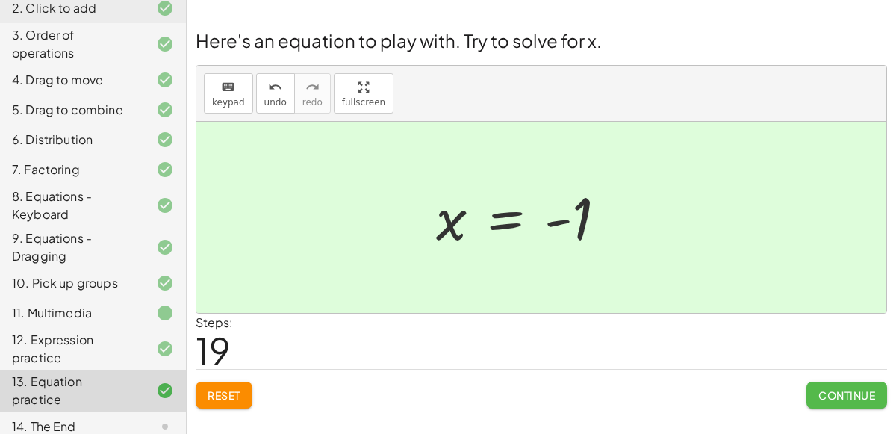
click at [842, 388] on span "Continue" at bounding box center [846, 394] width 57 height 13
